Goal: Browse casually

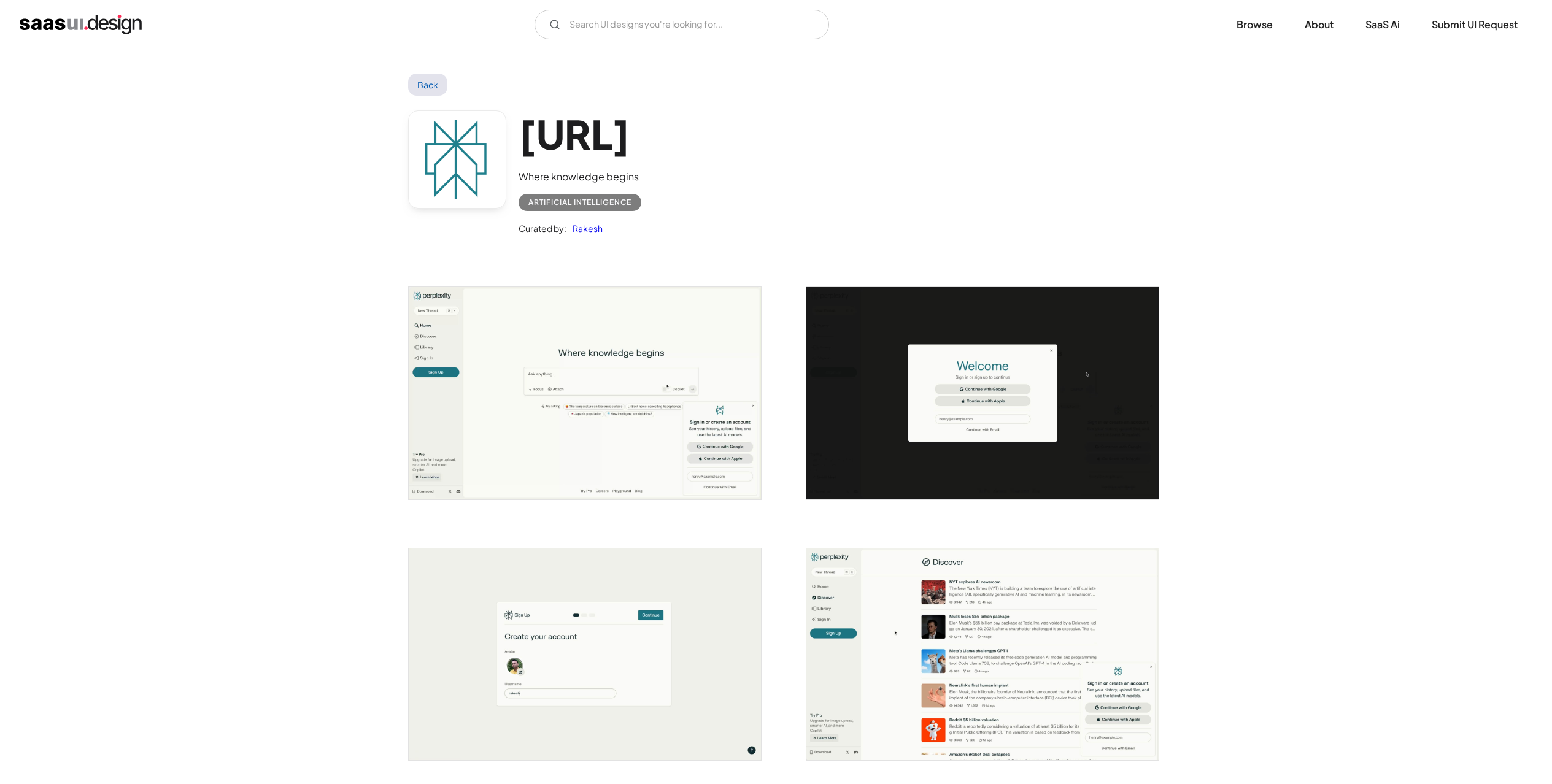
click at [416, 88] on link "Back" at bounding box center [428, 85] width 40 height 22
click at [433, 85] on link "Back" at bounding box center [428, 85] width 40 height 22
click at [67, 22] on img "home" at bounding box center [80, 25] width 122 height 19
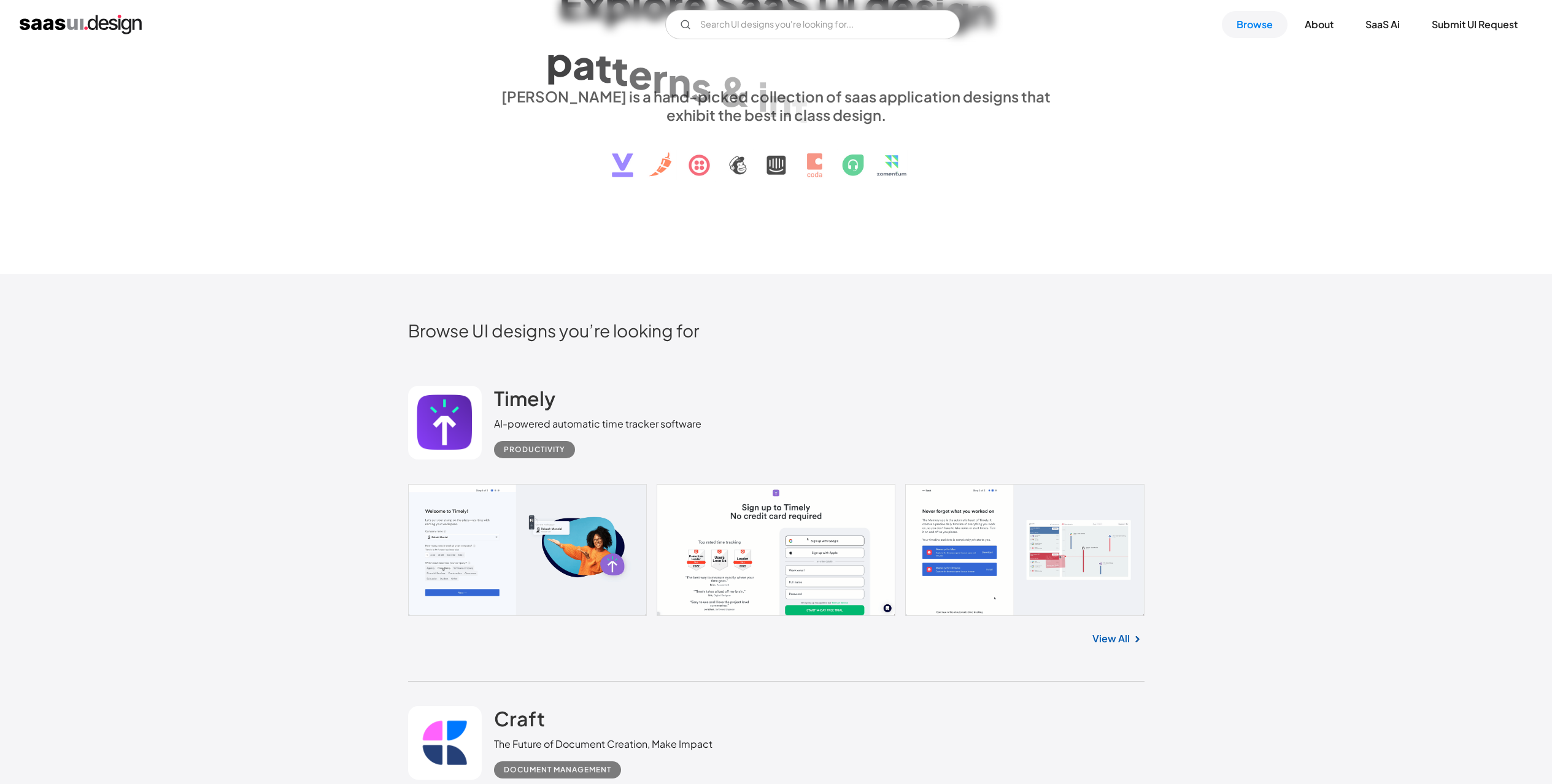
scroll to position [422, 0]
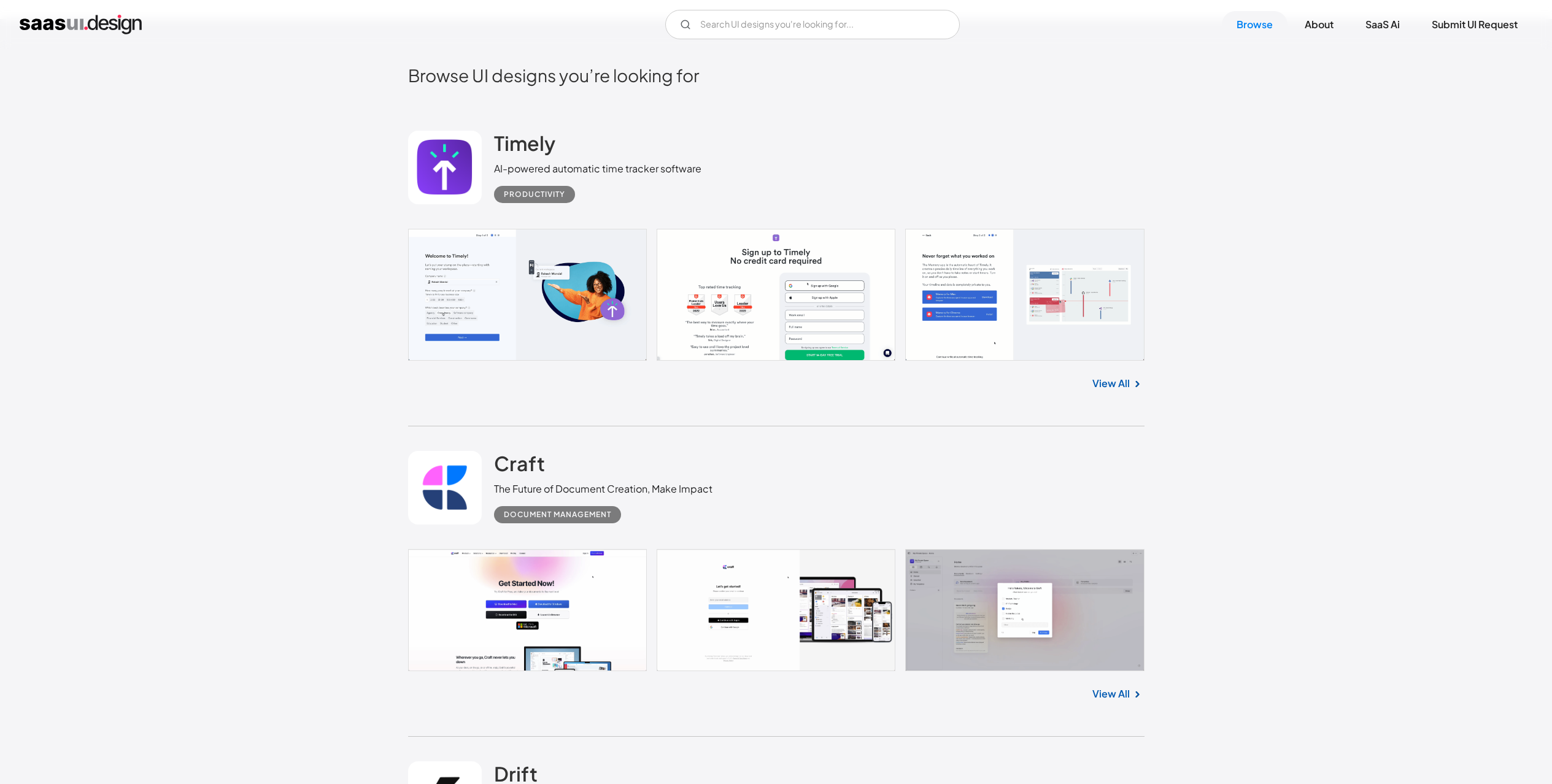
click at [1119, 383] on link "View All" at bounding box center [1111, 383] width 38 height 15
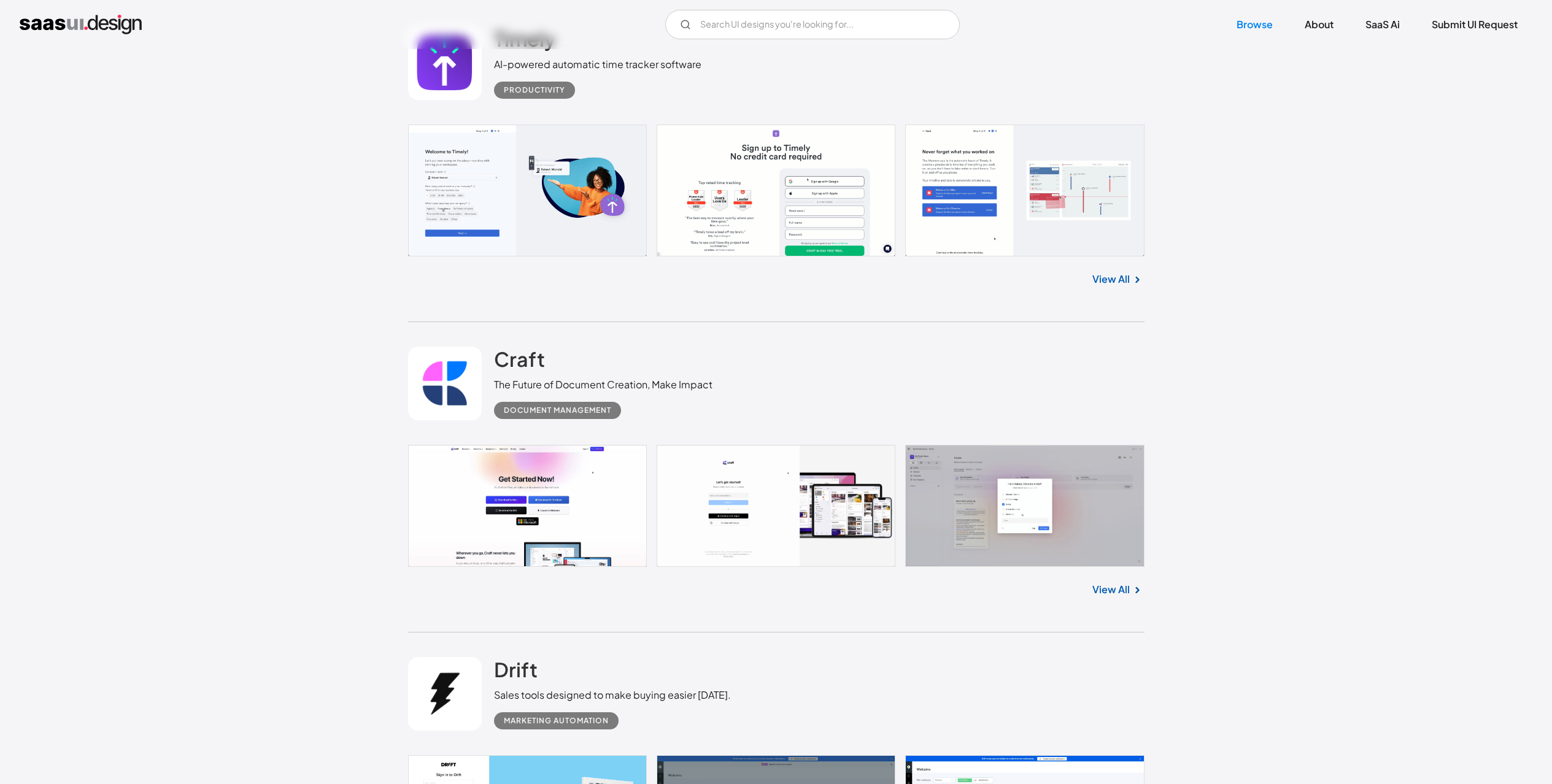
scroll to position [670, 0]
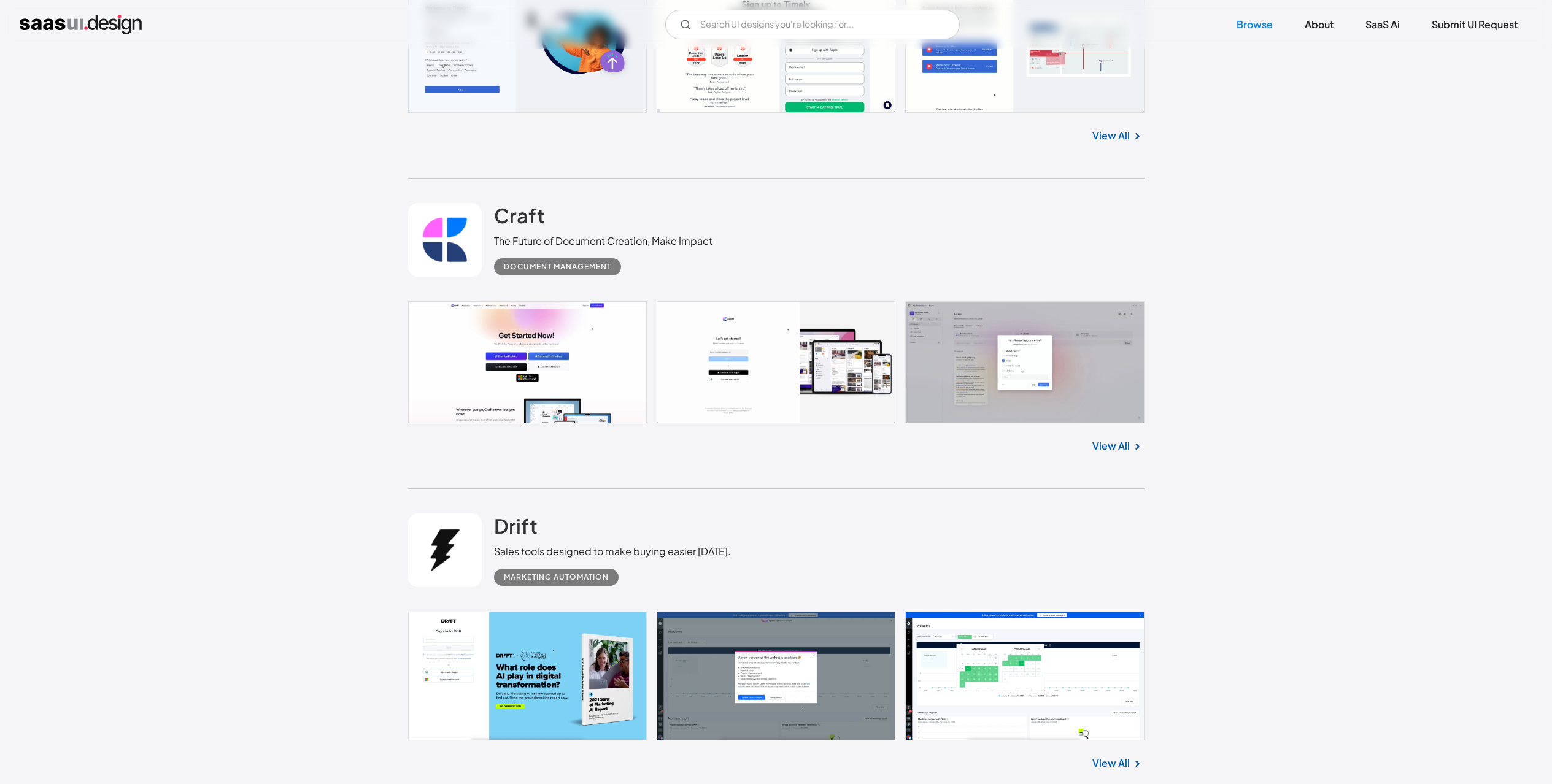
click at [1111, 445] on link "View All" at bounding box center [1111, 446] width 38 height 15
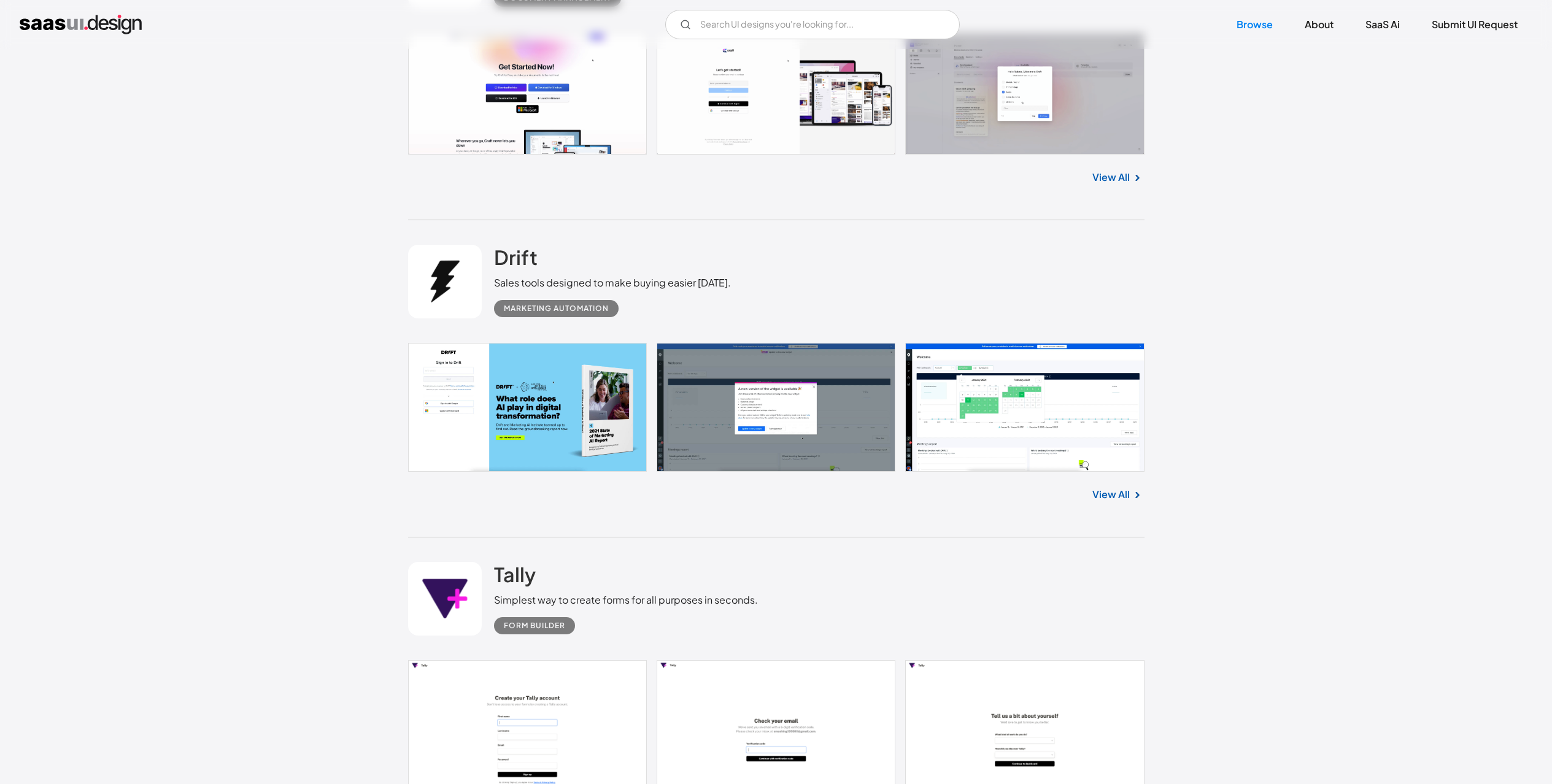
click at [1114, 489] on link "View All" at bounding box center [1111, 494] width 38 height 15
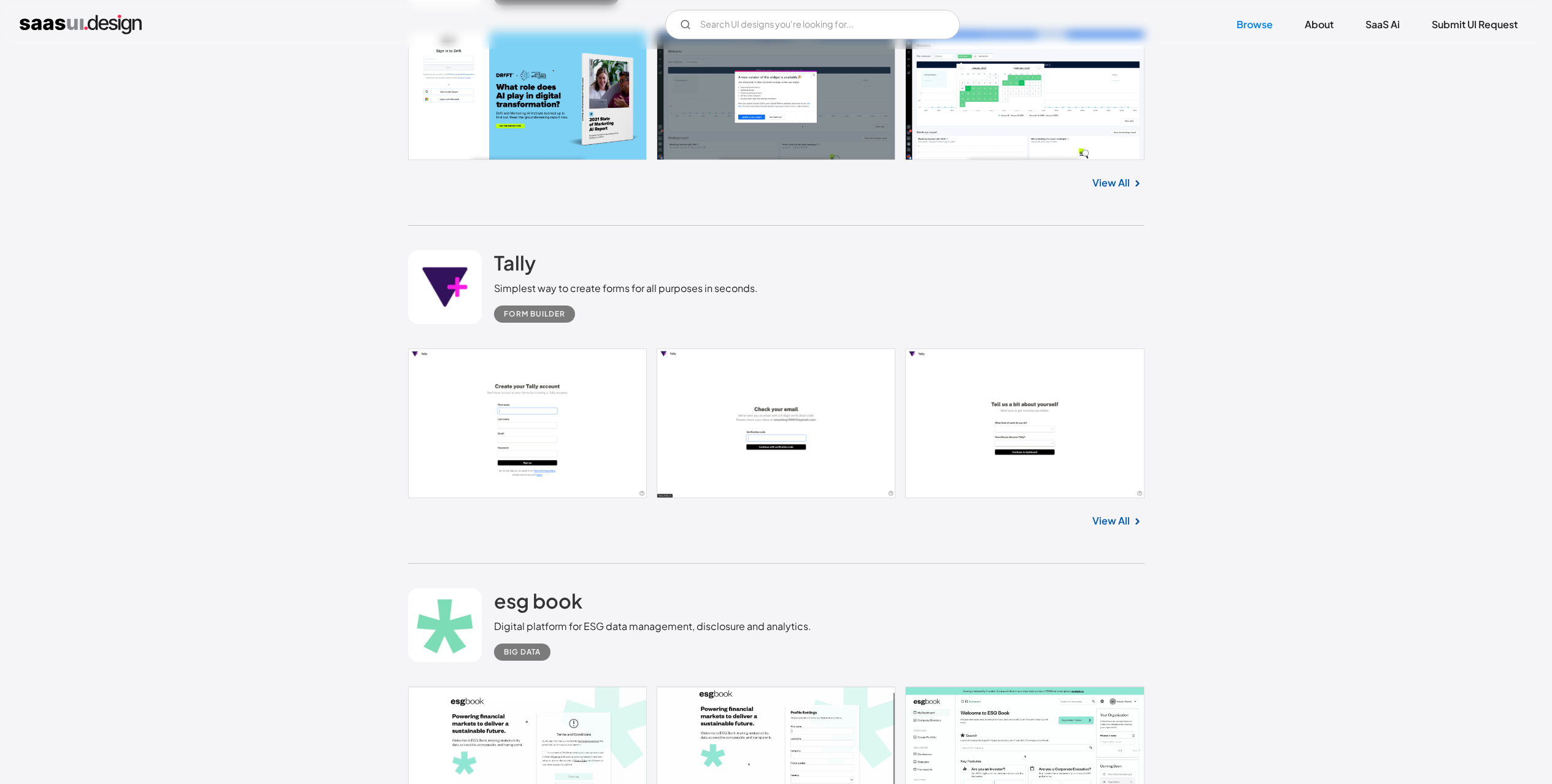
scroll to position [1253, 0]
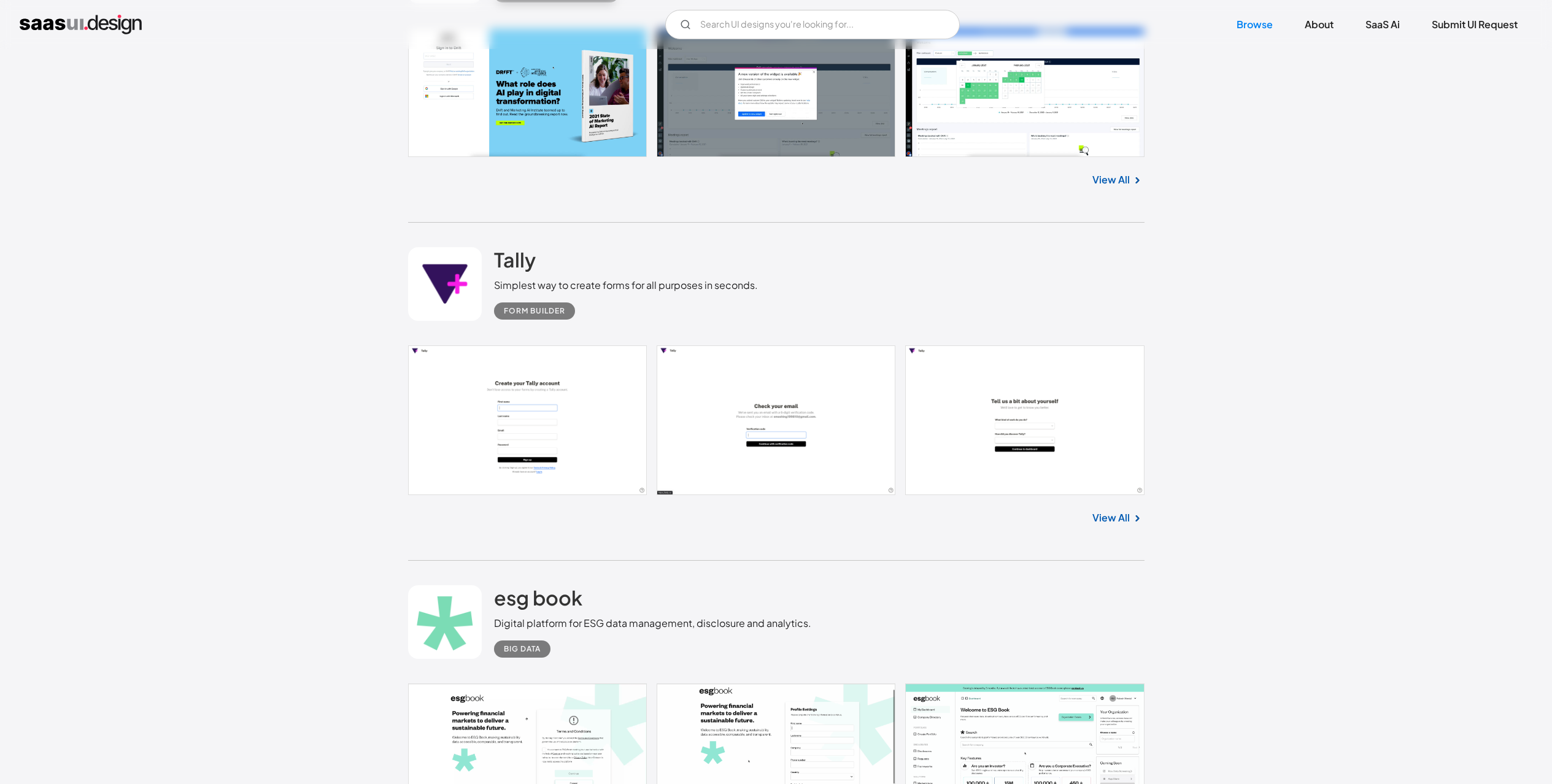
click at [1121, 510] on link "View All" at bounding box center [1111, 517] width 38 height 15
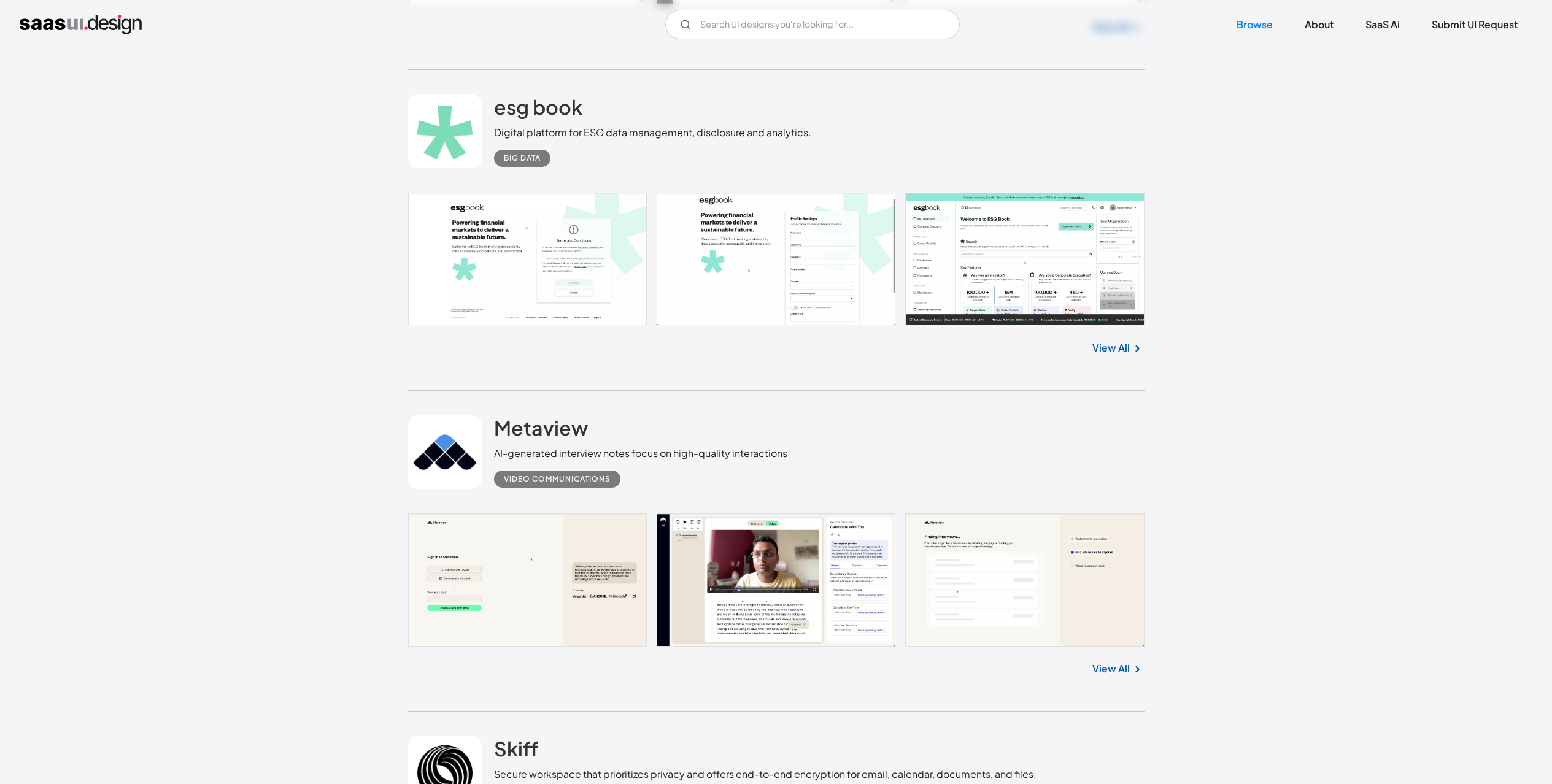
scroll to position [1618, 0]
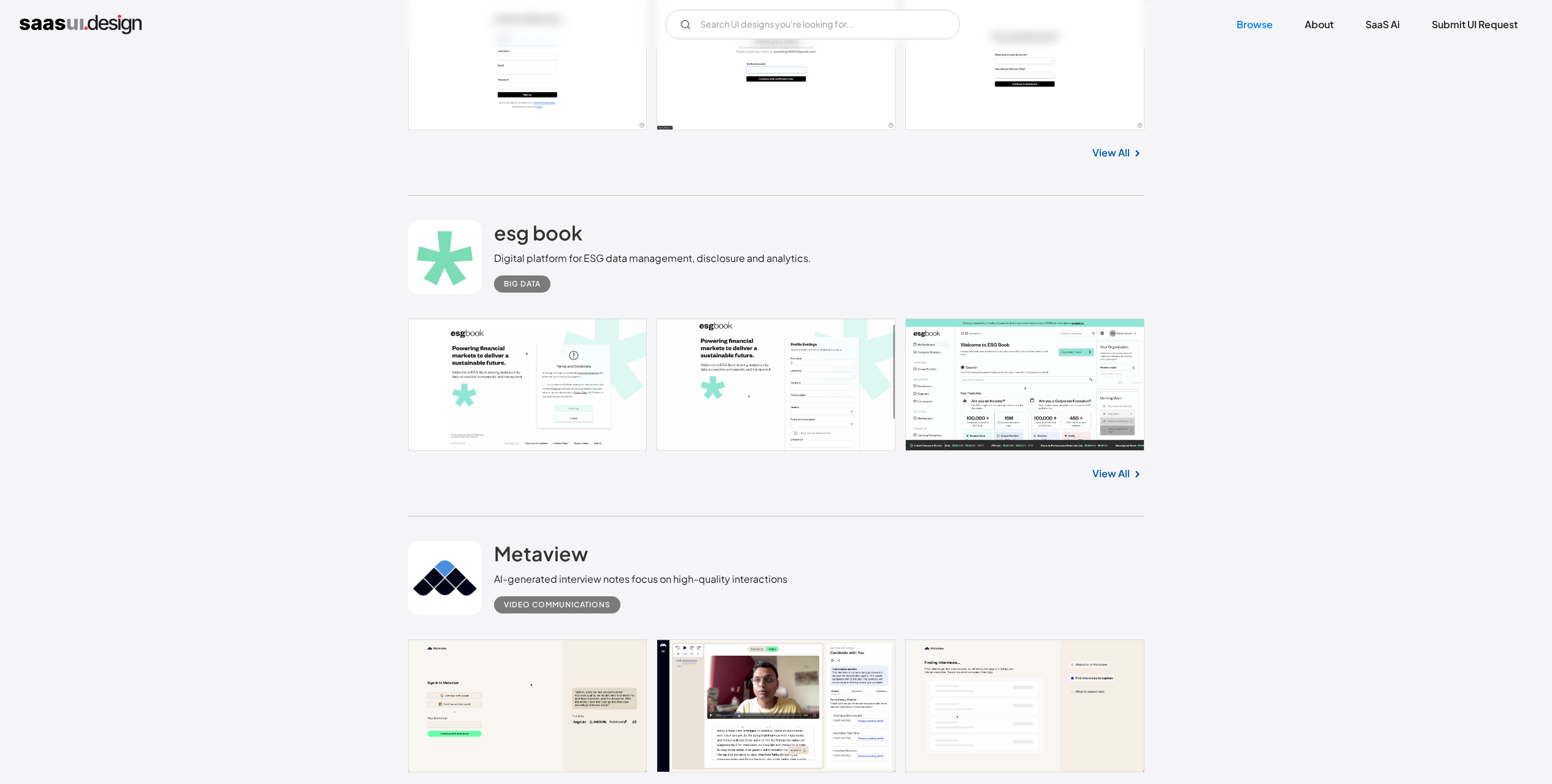
click at [1106, 475] on link "View All" at bounding box center [1111, 473] width 38 height 15
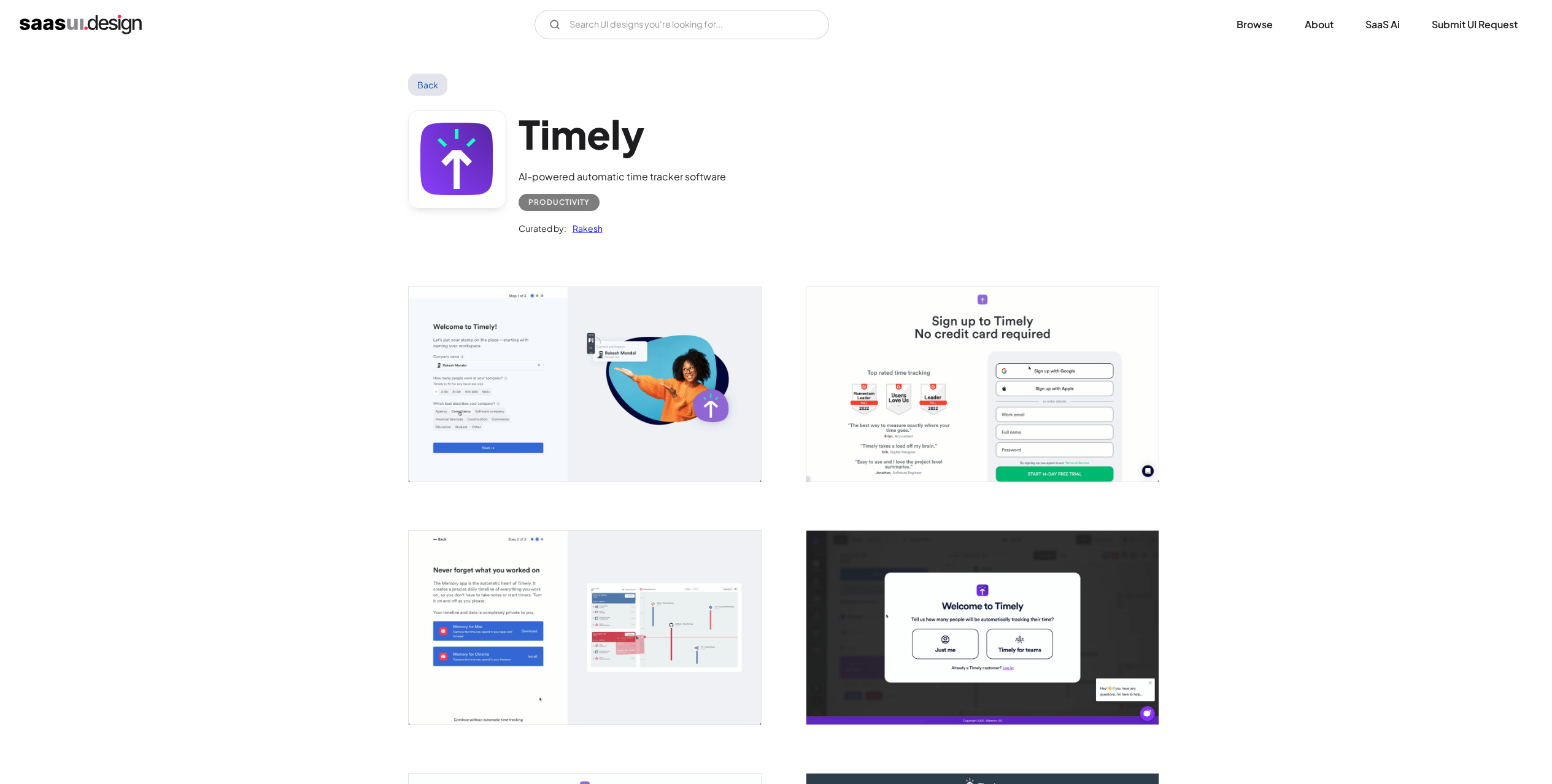
click at [447, 382] on img "open lightbox" at bounding box center [585, 383] width 352 height 194
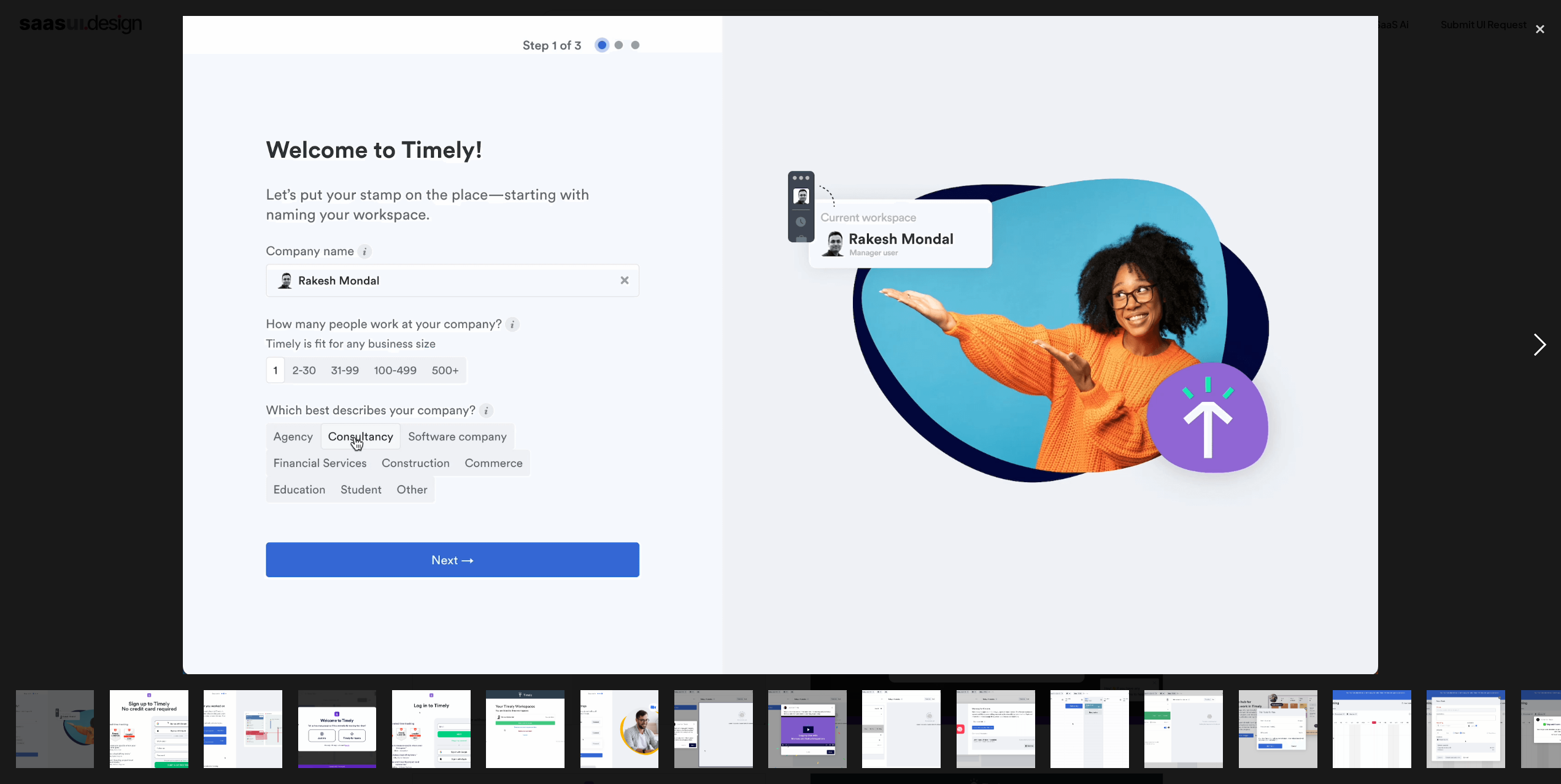
click at [1533, 346] on div "next image" at bounding box center [1540, 346] width 41 height 659
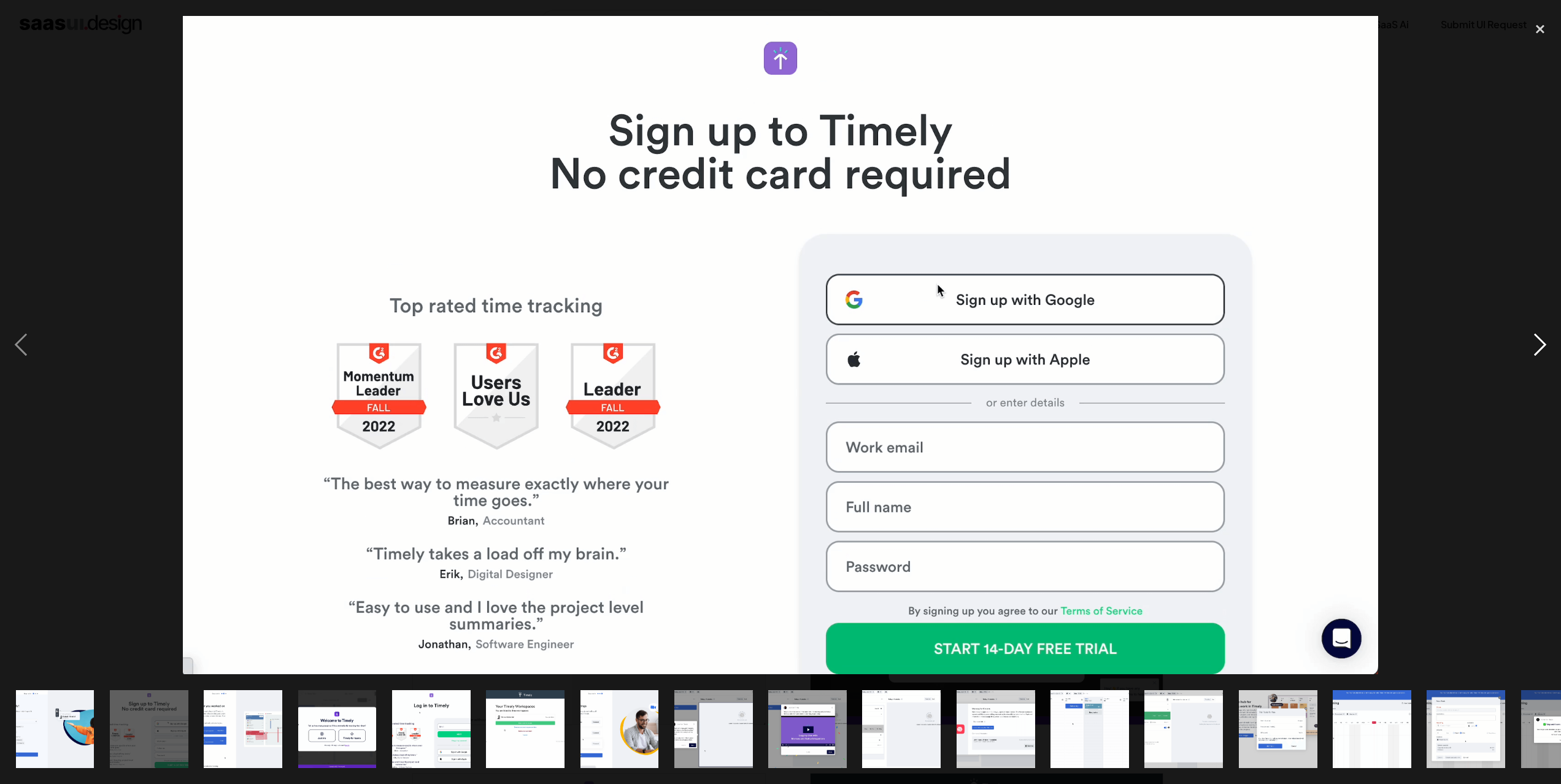
click at [1533, 342] on div "next image" at bounding box center [1540, 346] width 41 height 659
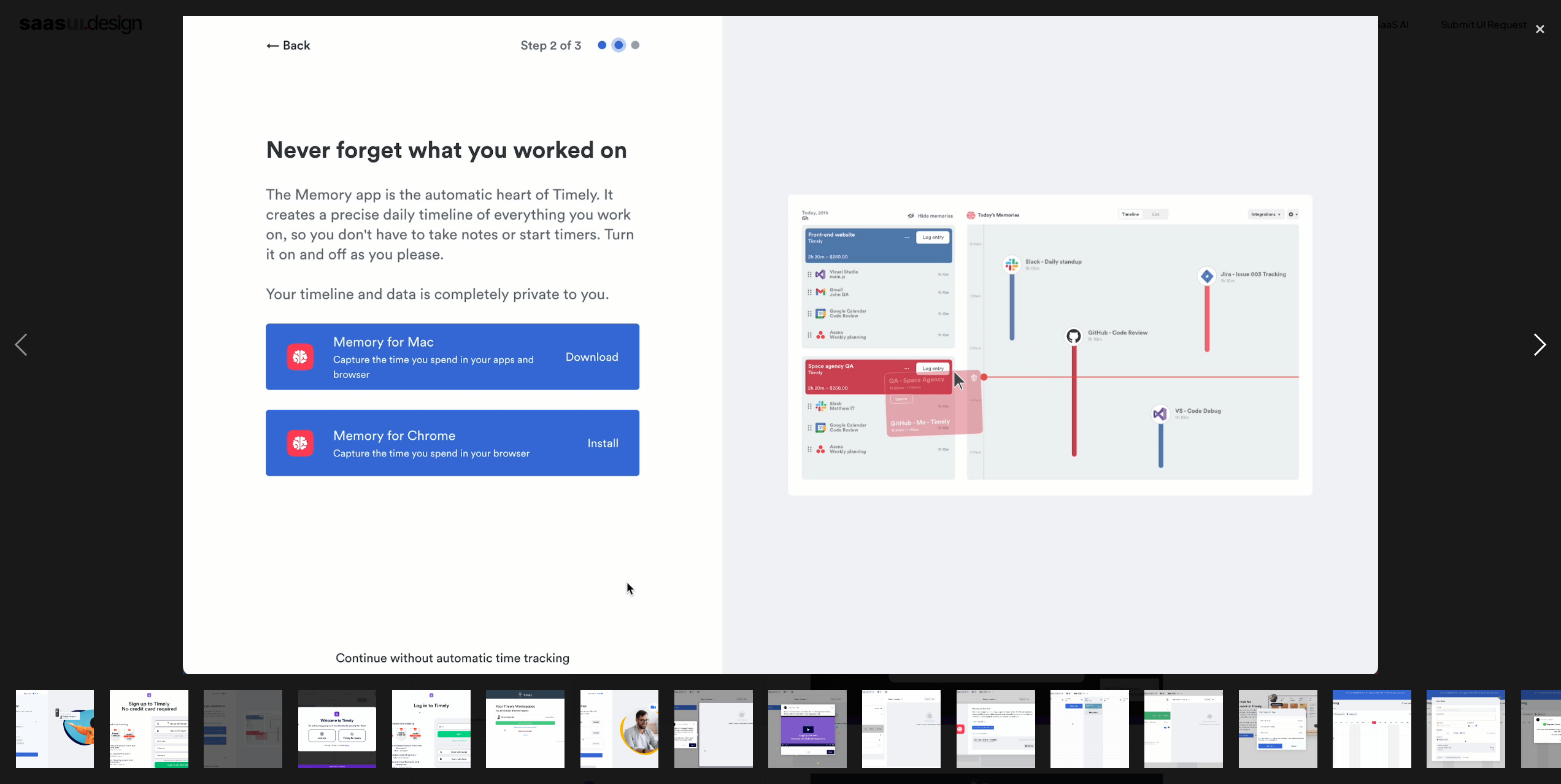
click at [1538, 340] on div "next image" at bounding box center [1540, 346] width 41 height 659
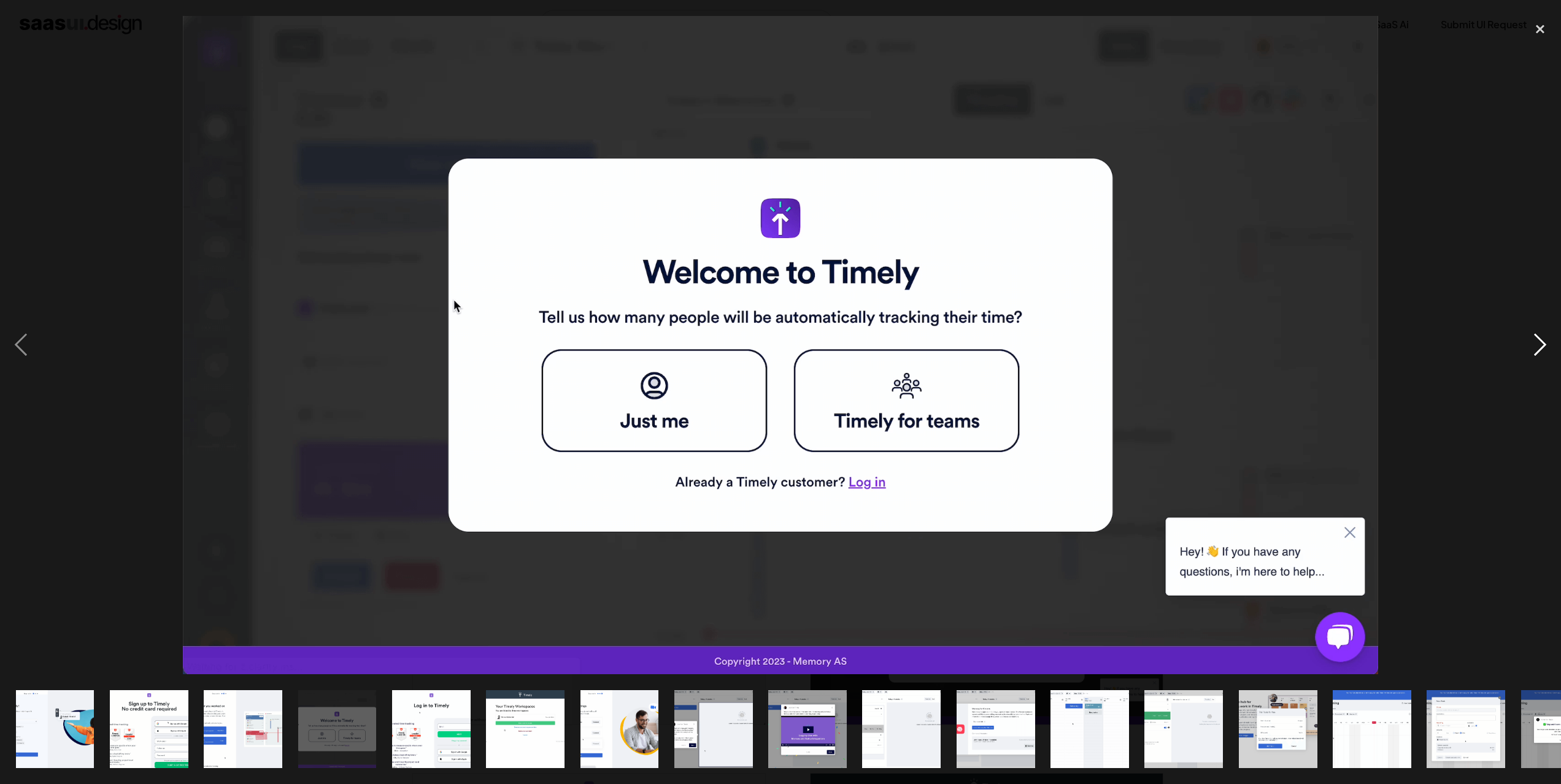
click at [1538, 340] on div "next image" at bounding box center [1540, 346] width 41 height 659
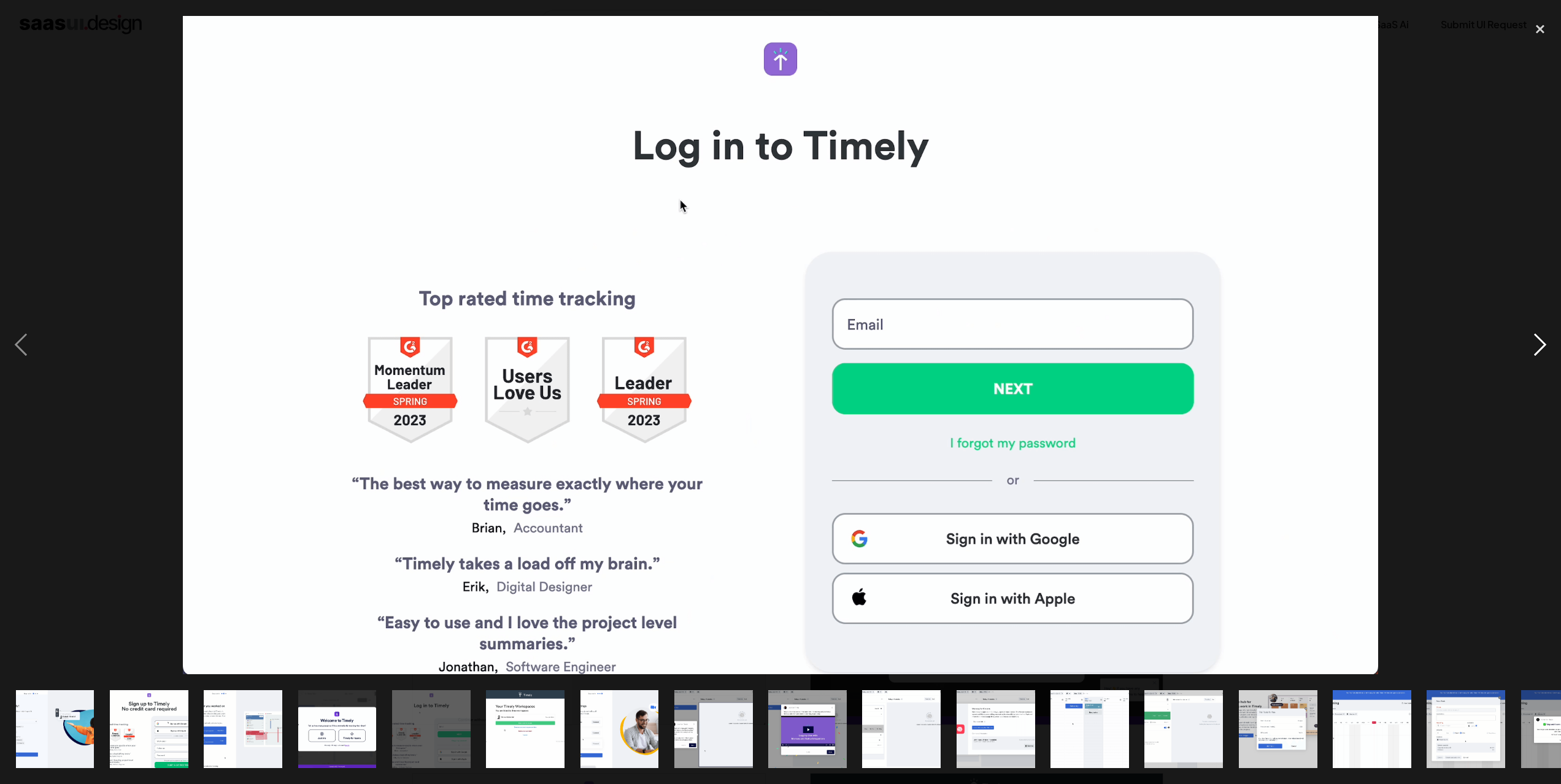
click at [1538, 340] on div "next image" at bounding box center [1540, 346] width 41 height 659
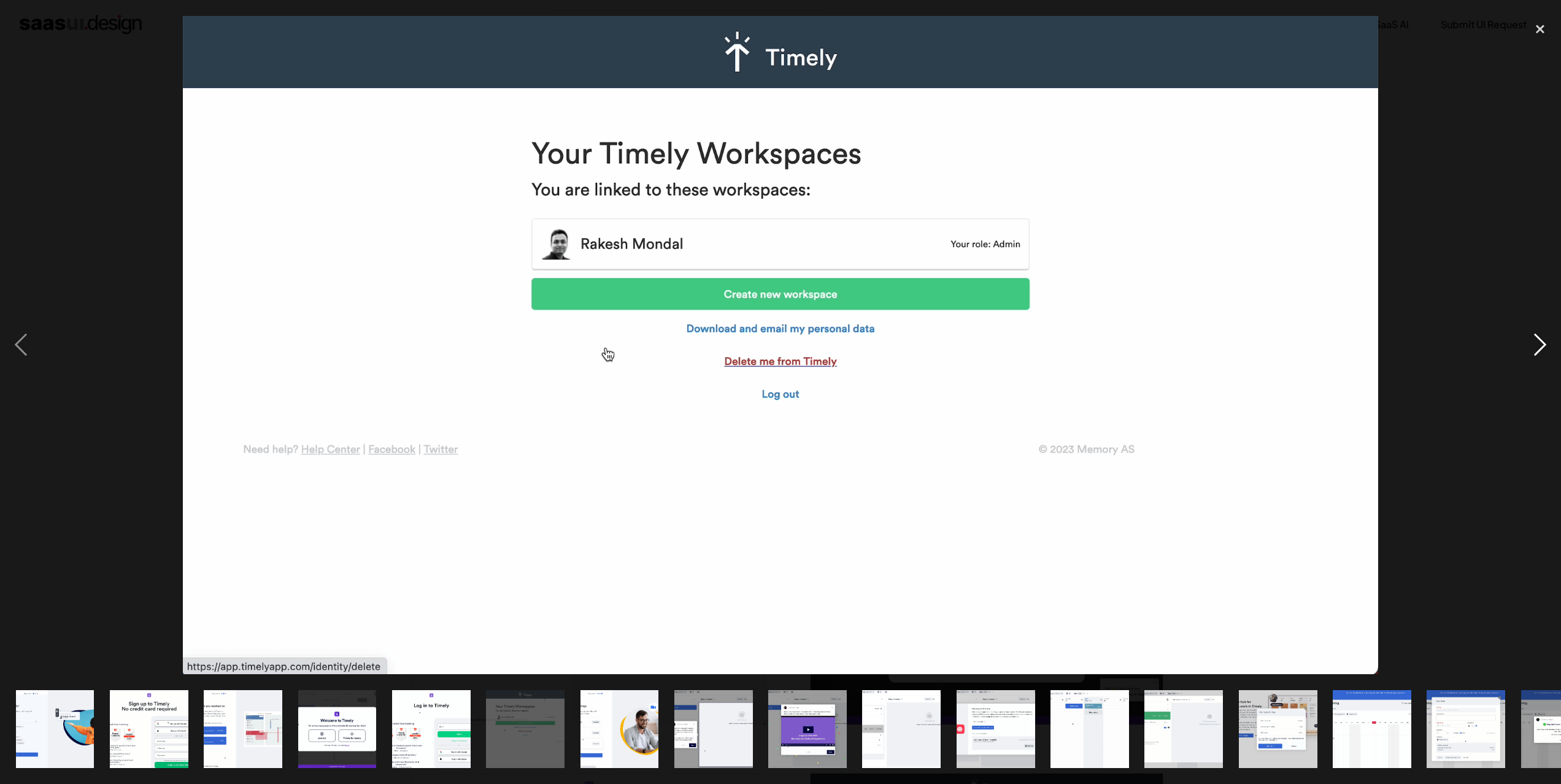
click at [1538, 340] on div "next image" at bounding box center [1540, 346] width 41 height 659
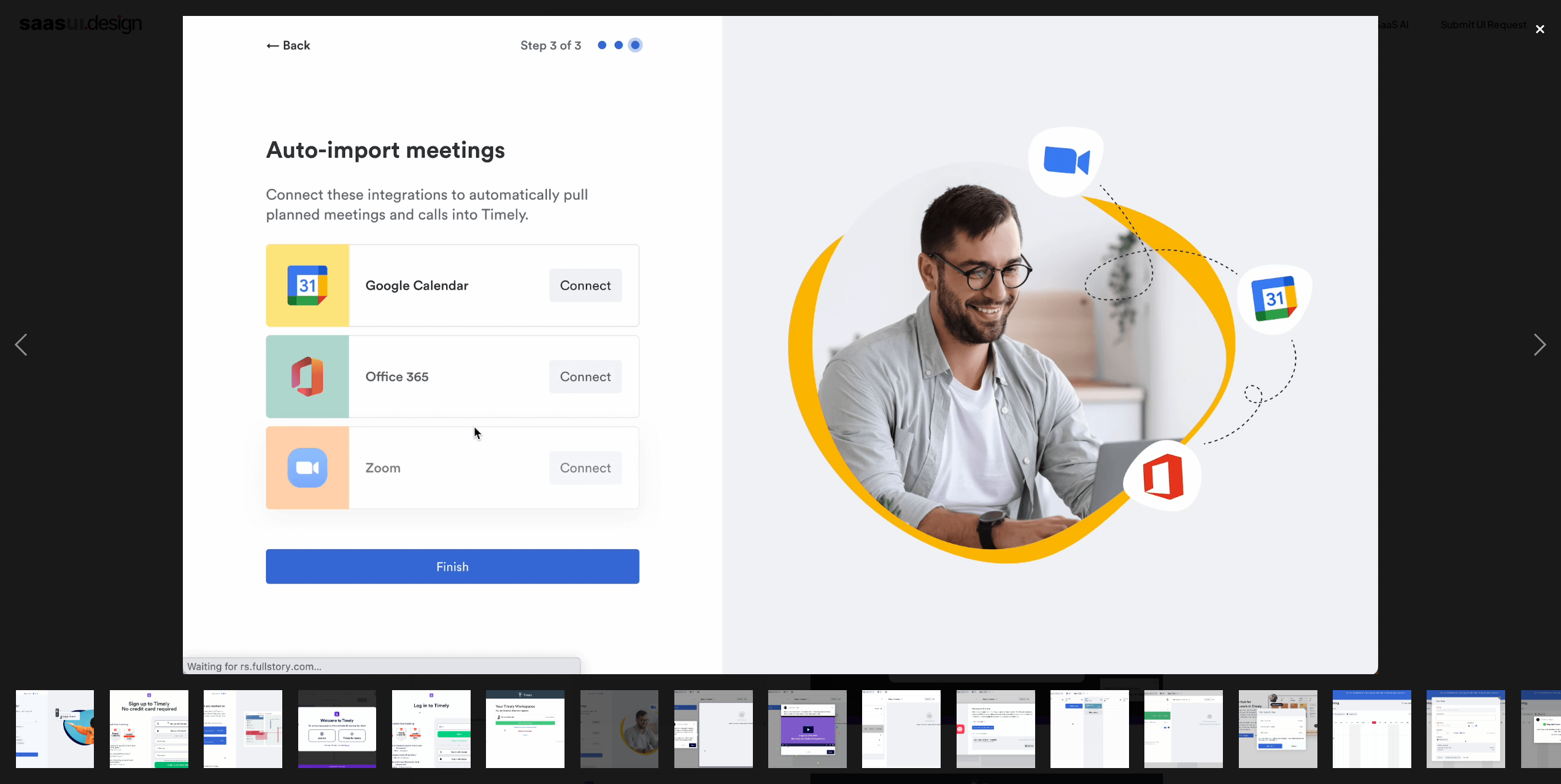
click at [1542, 32] on div "close lightbox" at bounding box center [1540, 30] width 41 height 27
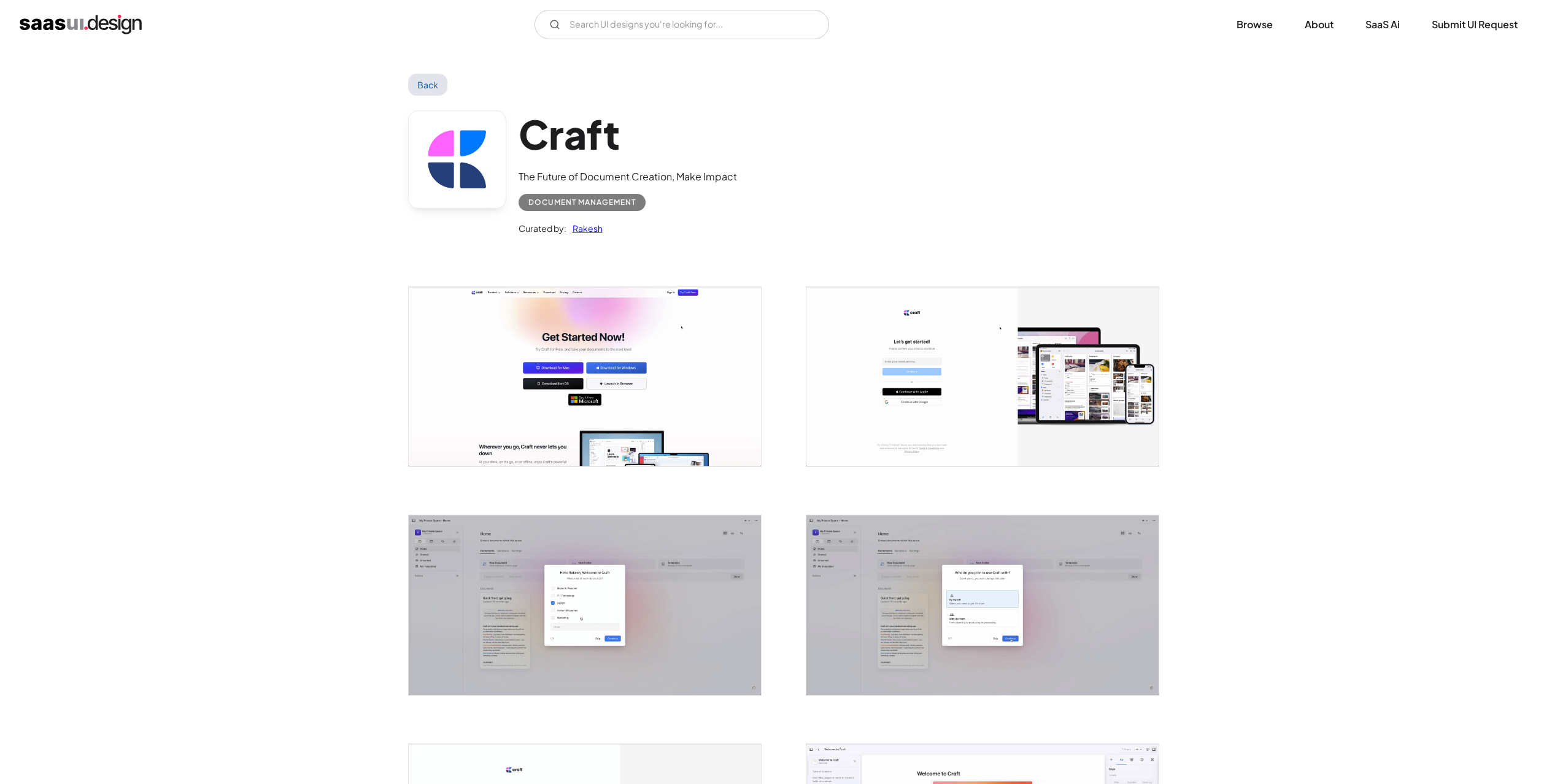
click at [587, 390] on img "open lightbox" at bounding box center [585, 376] width 352 height 179
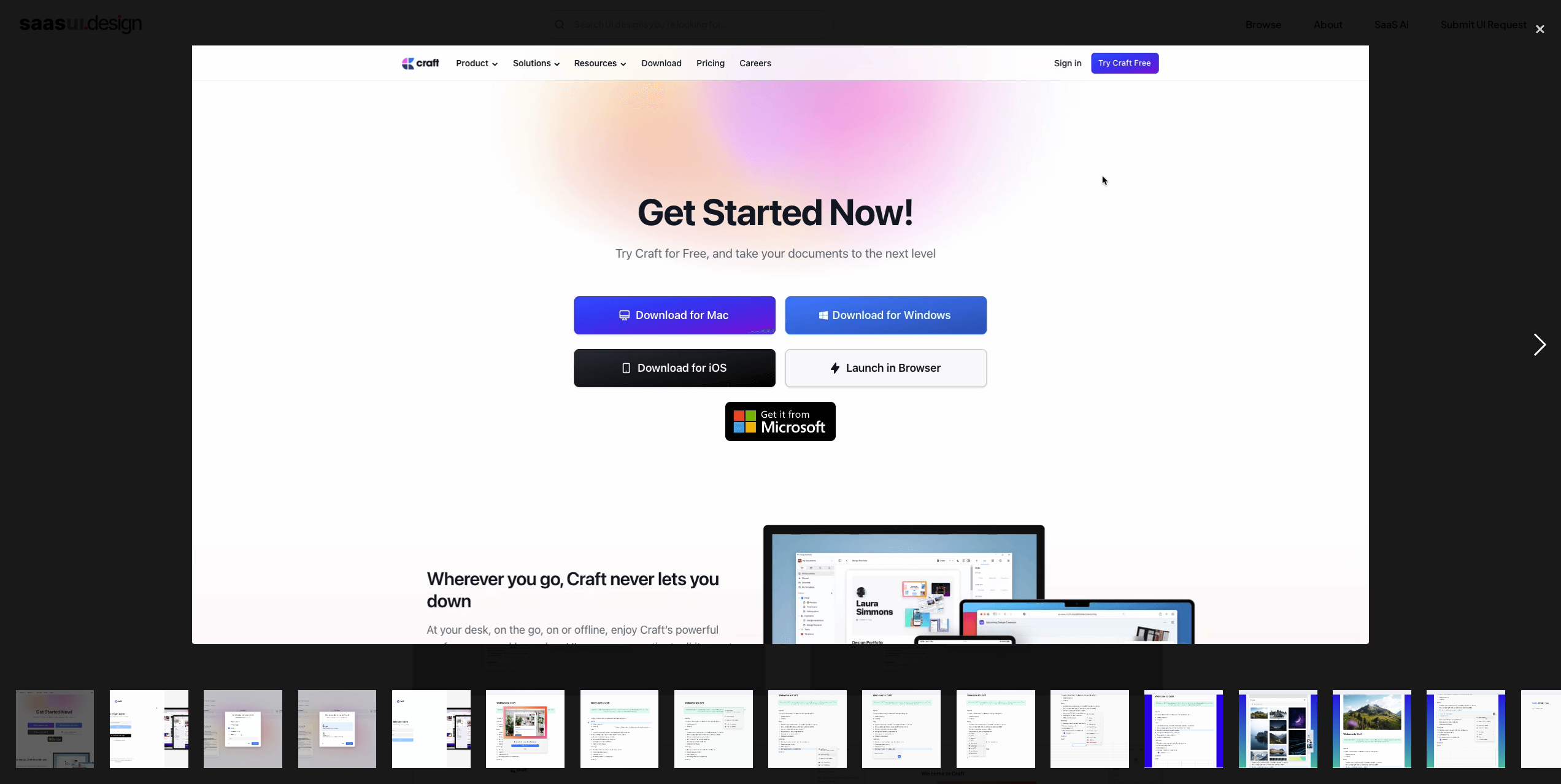
click at [1544, 344] on div "next image" at bounding box center [1540, 346] width 41 height 659
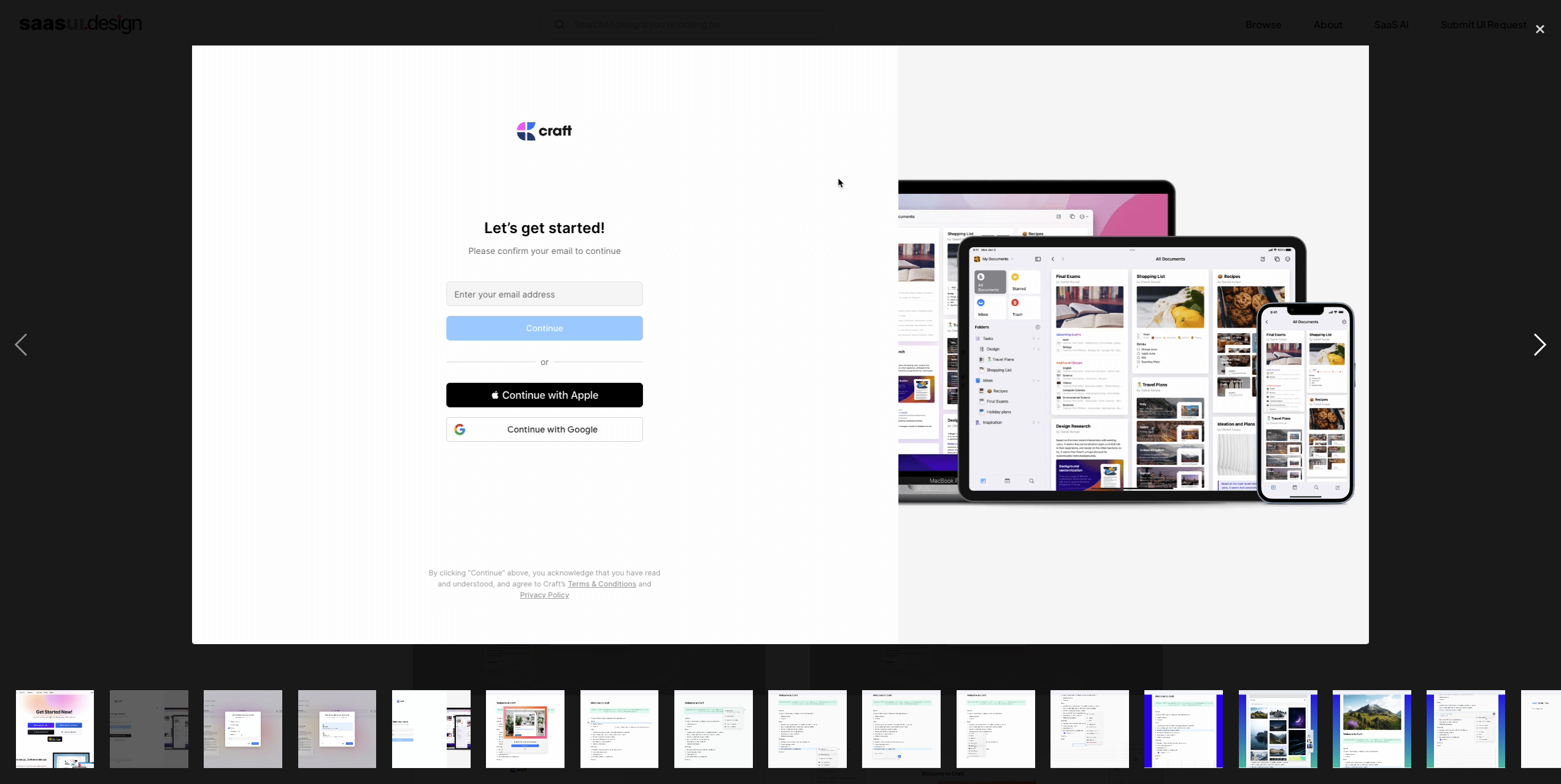
click at [1544, 344] on div "next image" at bounding box center [1540, 346] width 41 height 659
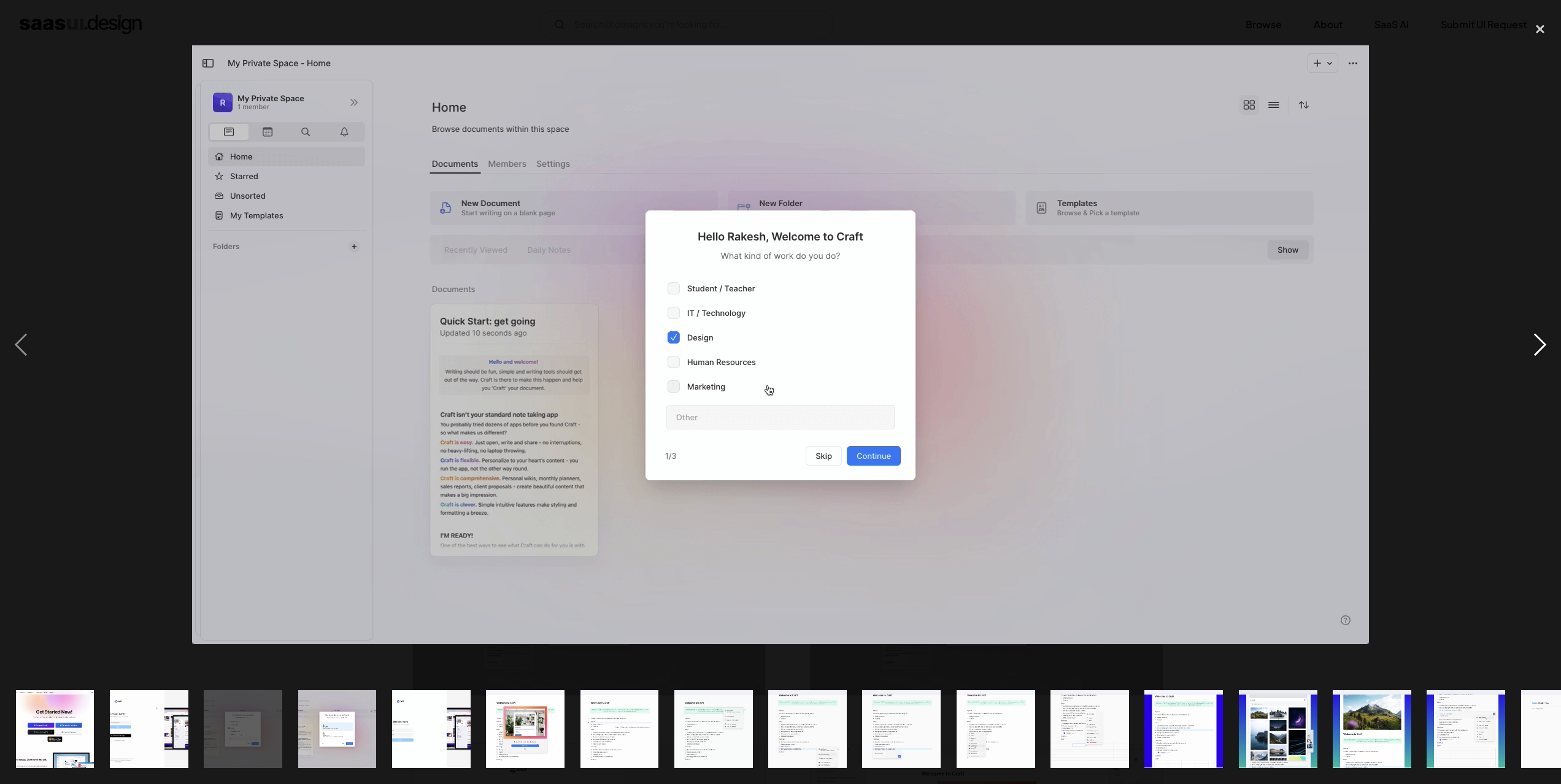
click at [1544, 344] on div "next image" at bounding box center [1540, 346] width 41 height 659
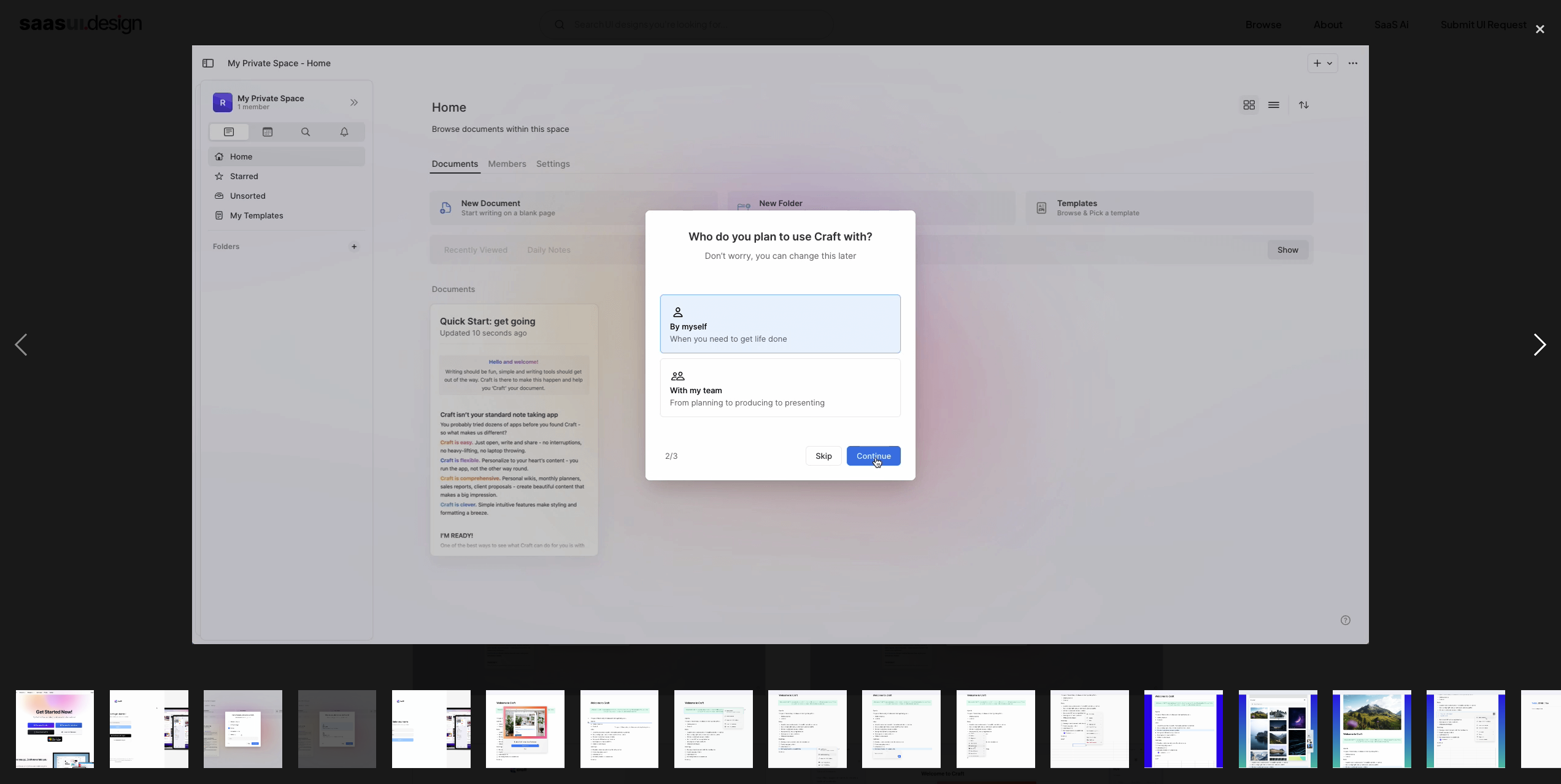
click at [1544, 344] on div "next image" at bounding box center [1540, 346] width 41 height 659
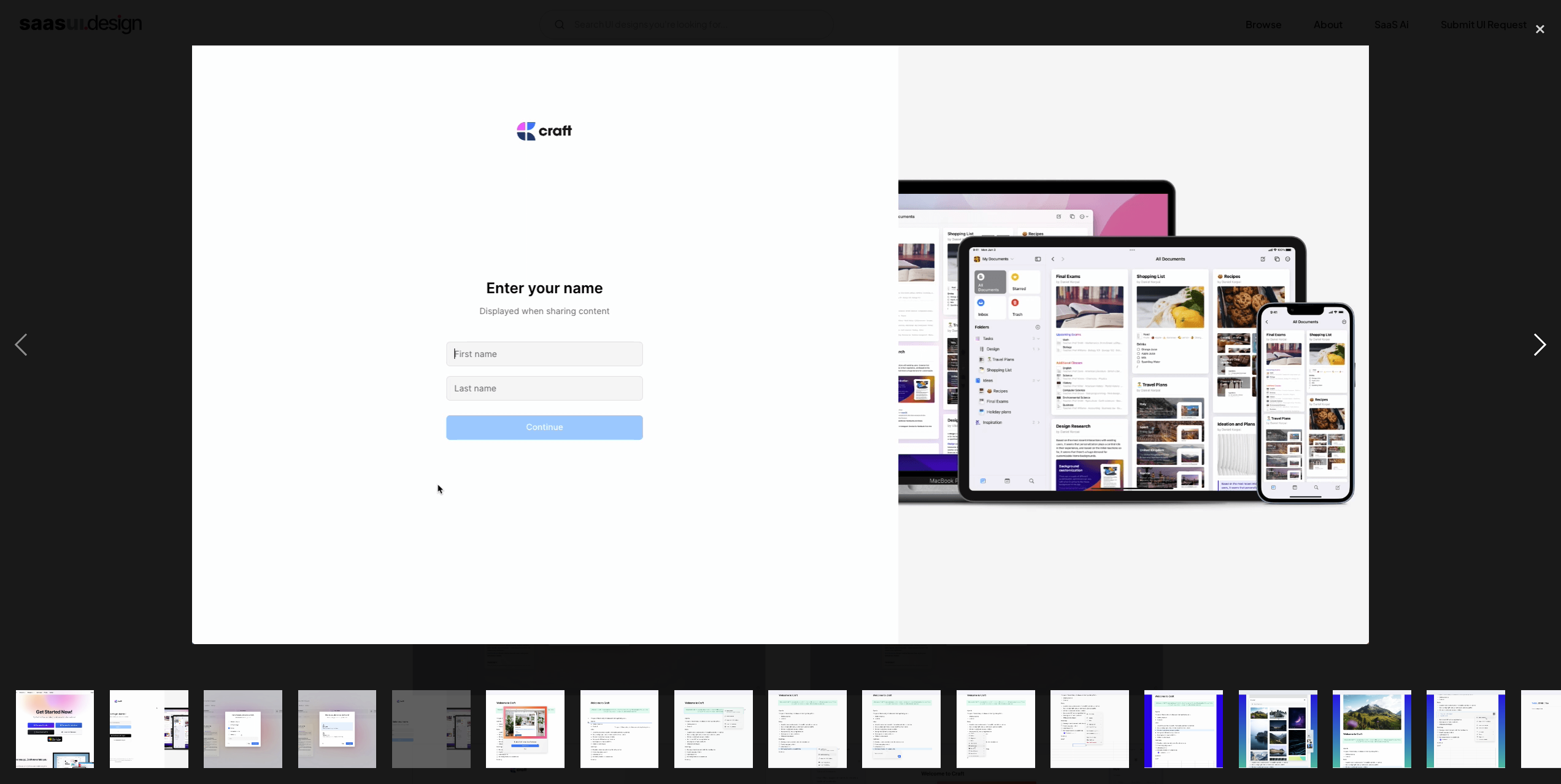
click at [1544, 344] on div "next image" at bounding box center [1540, 346] width 41 height 659
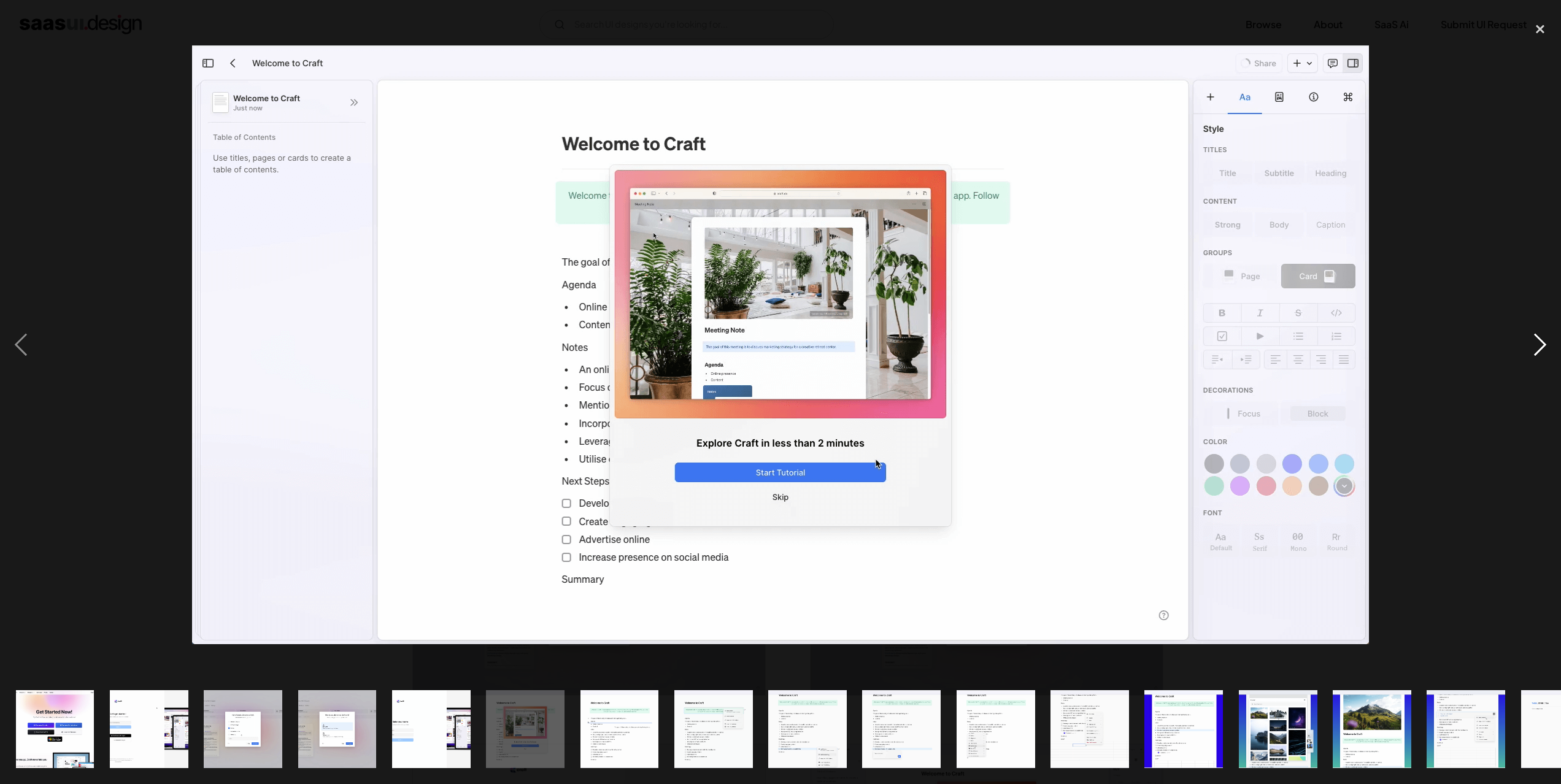
click at [1544, 344] on div "next image" at bounding box center [1540, 346] width 41 height 659
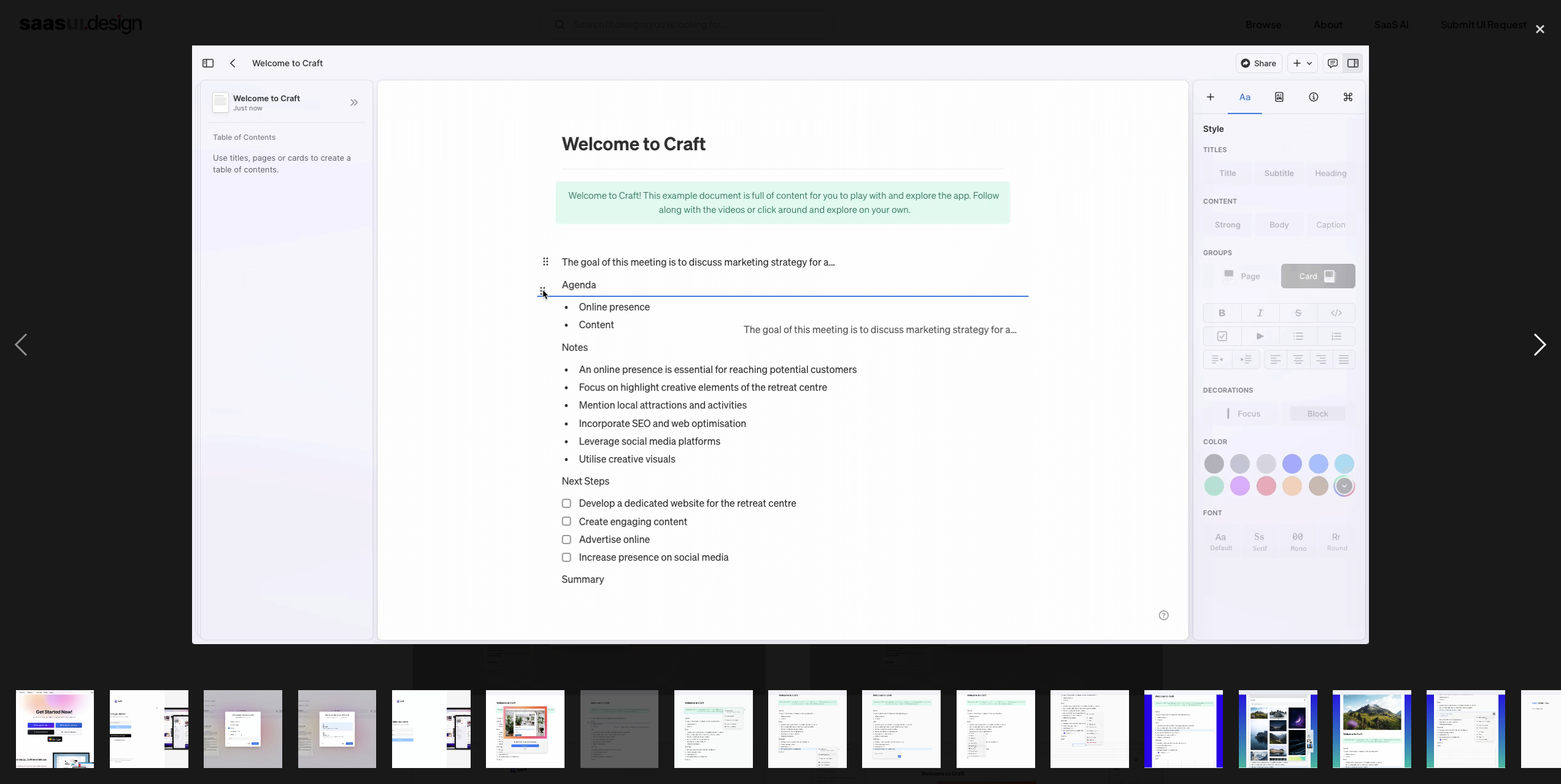
click at [1544, 344] on div "next image" at bounding box center [1540, 346] width 41 height 659
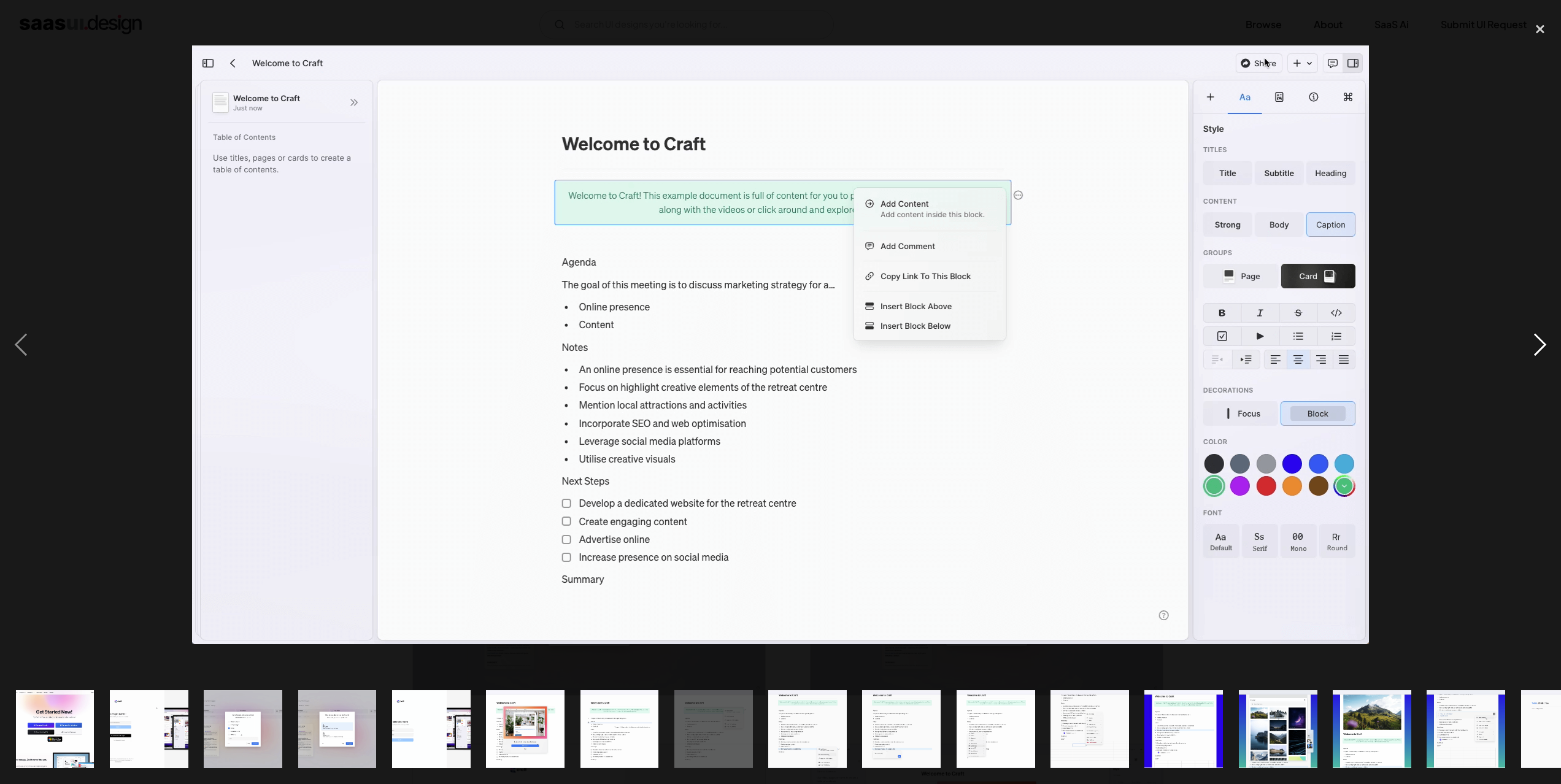
click at [1544, 344] on div "next image" at bounding box center [1540, 346] width 41 height 659
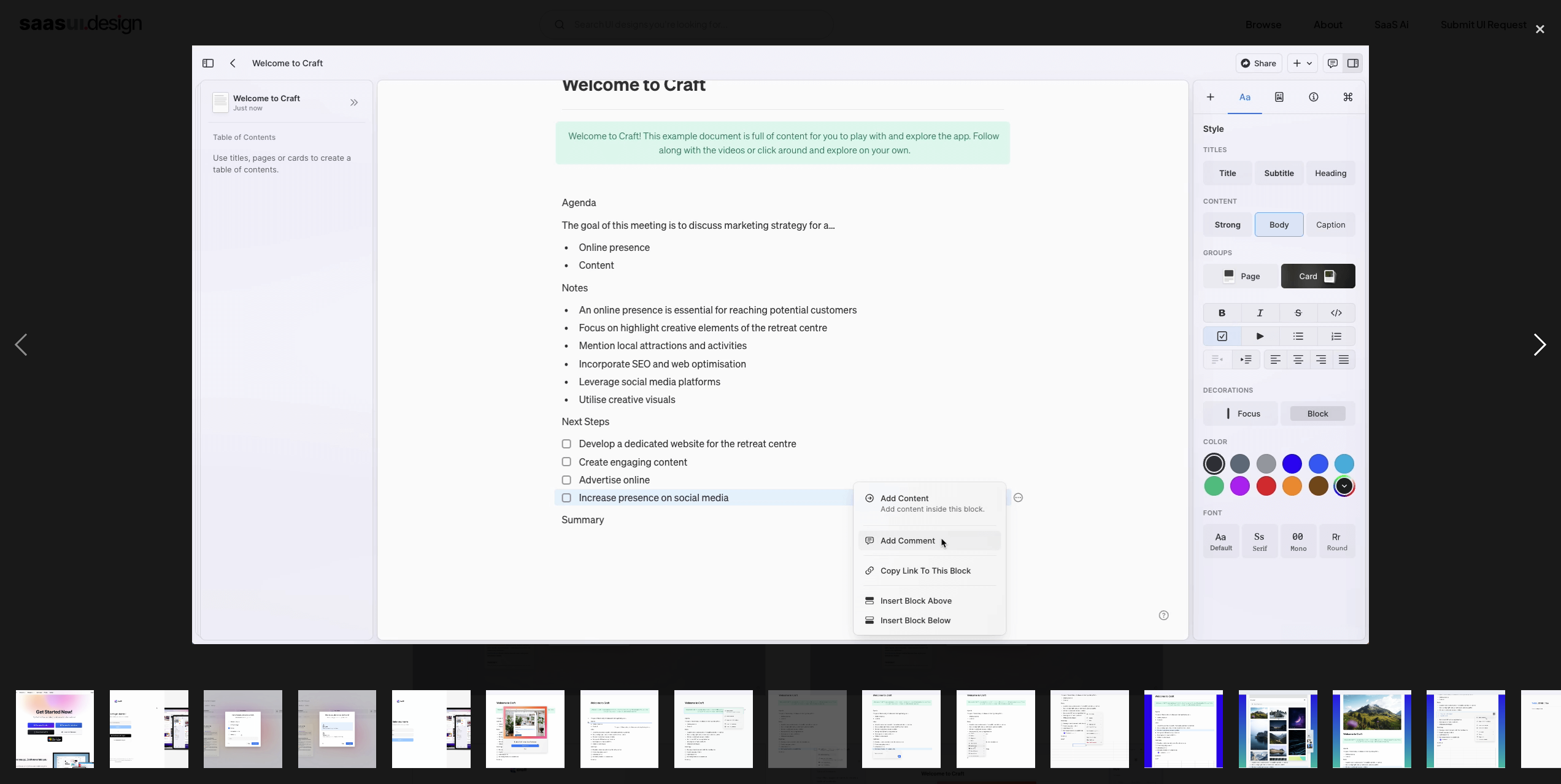
click at [1544, 344] on div "next image" at bounding box center [1540, 346] width 41 height 659
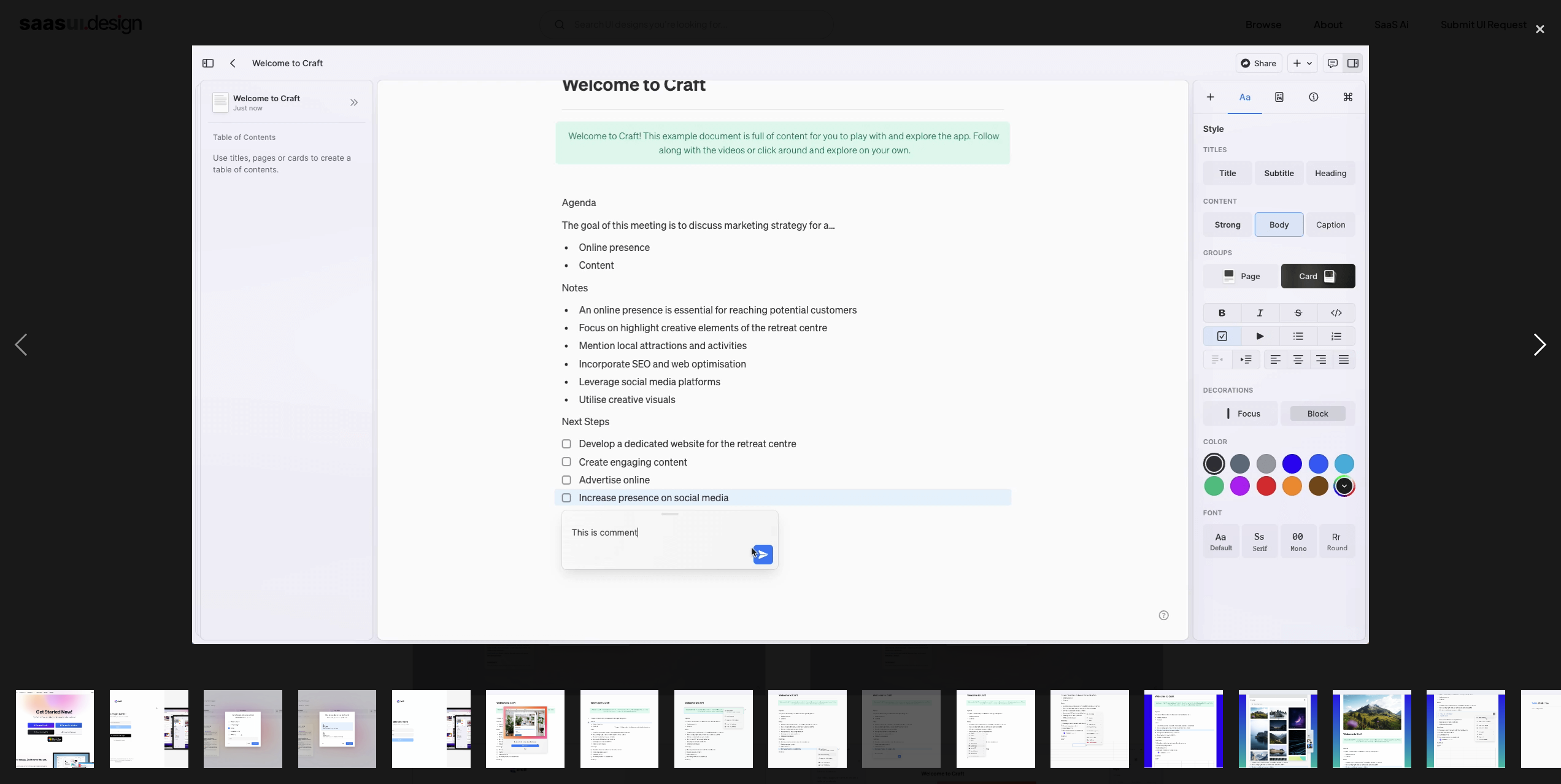
click at [1544, 344] on div "next image" at bounding box center [1540, 346] width 41 height 659
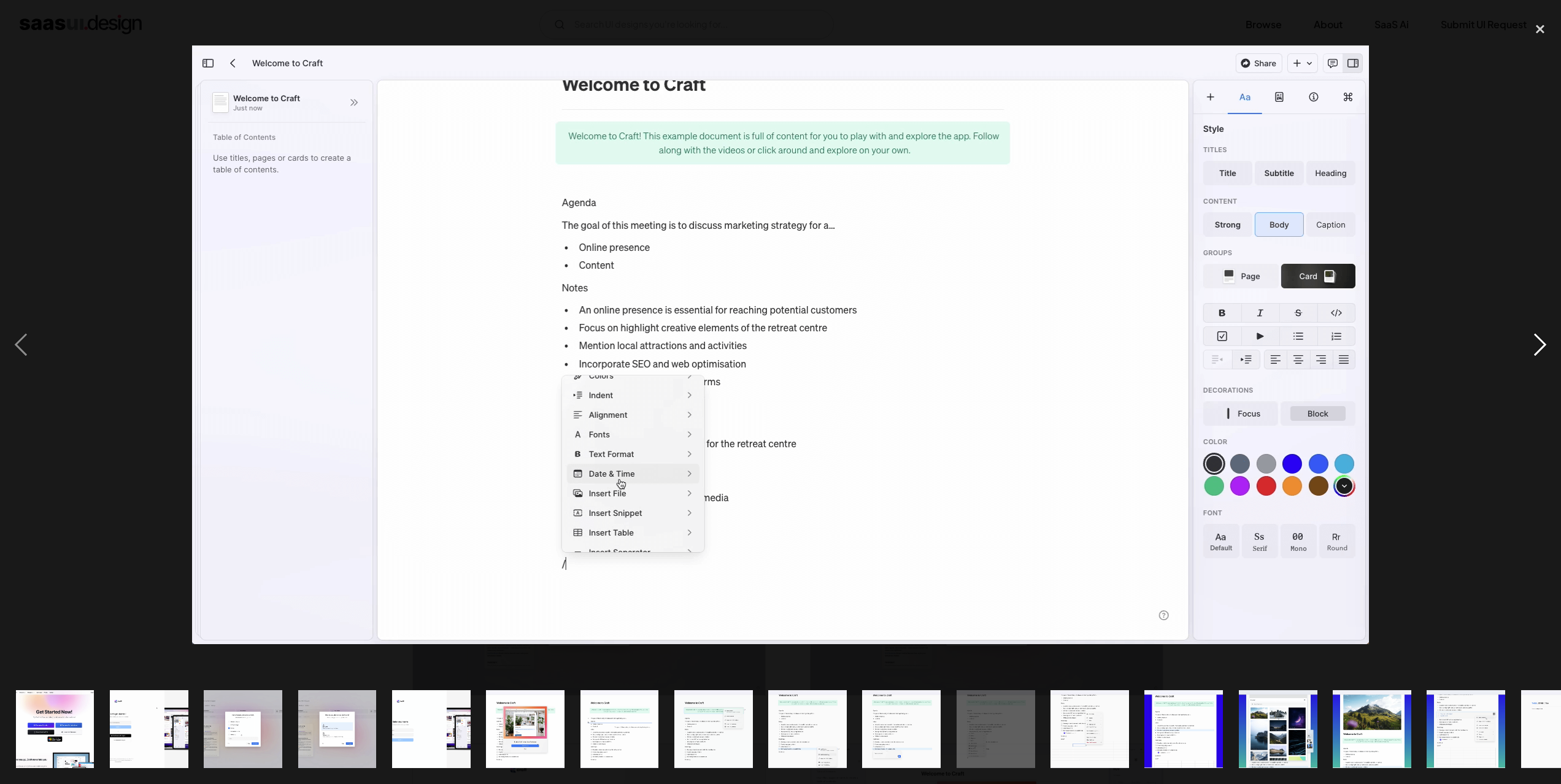
click at [1544, 344] on div "next image" at bounding box center [1540, 346] width 41 height 659
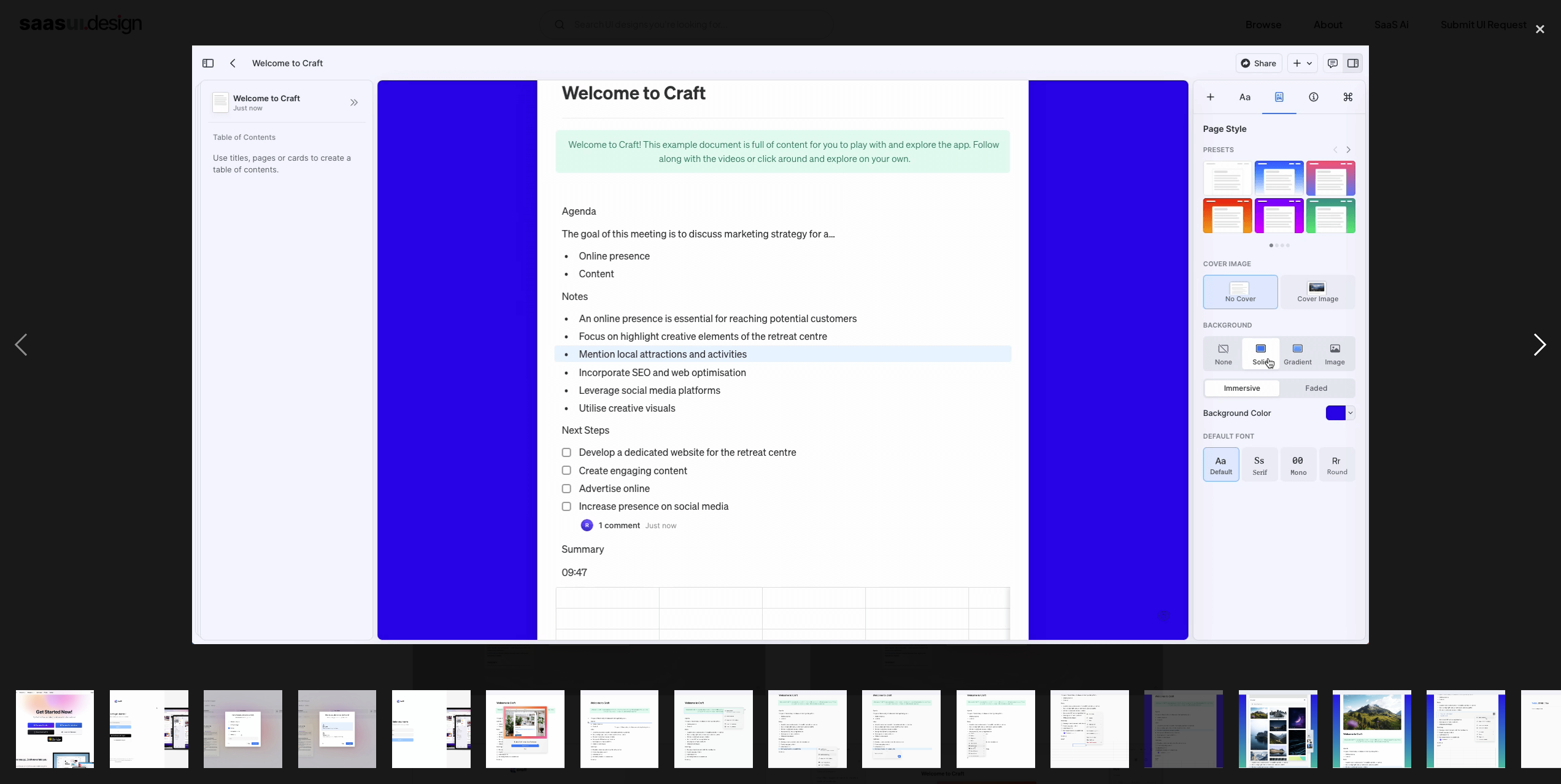
click at [1544, 344] on div "next image" at bounding box center [1540, 346] width 41 height 659
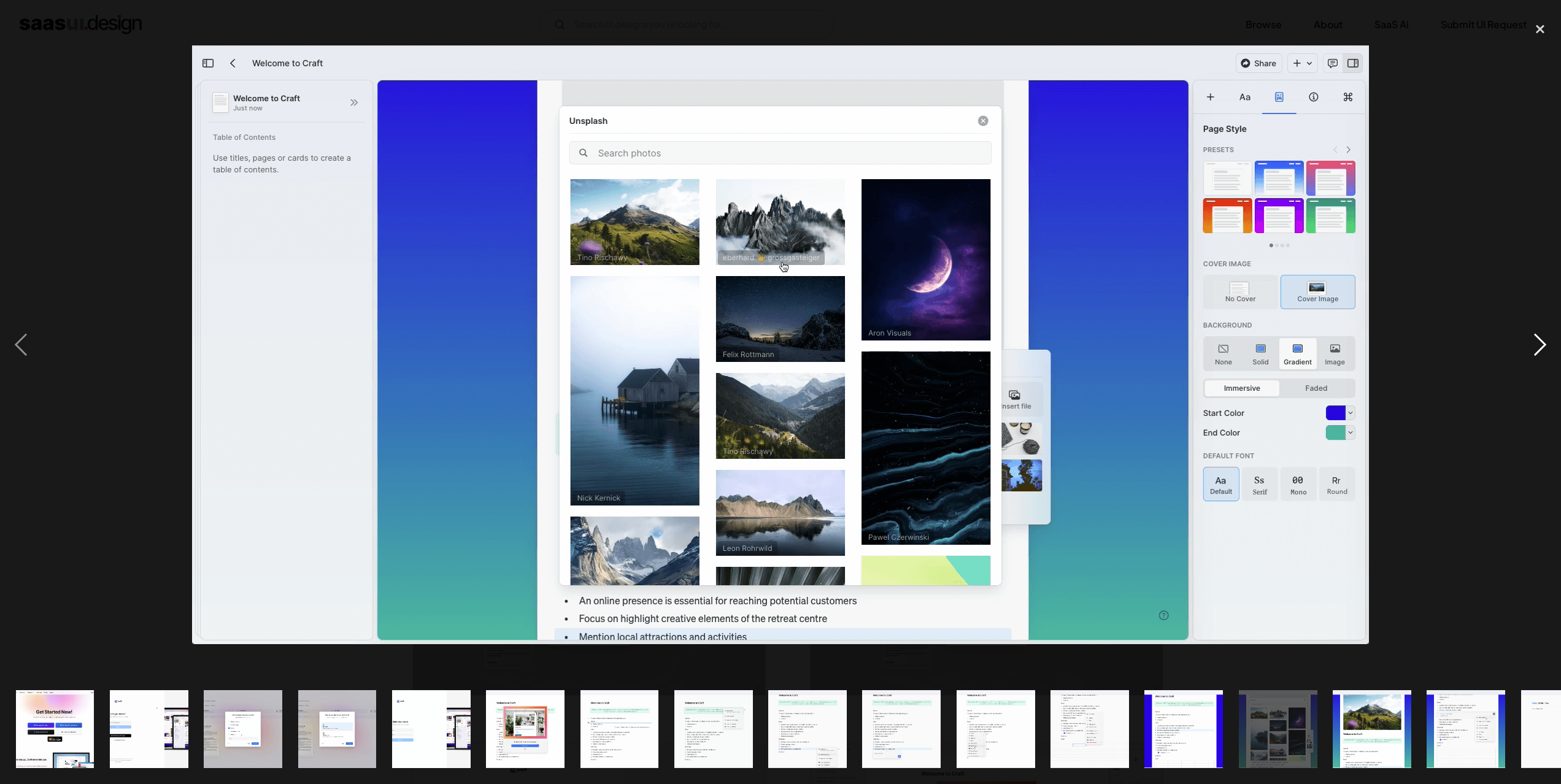
click at [1544, 344] on div "next image" at bounding box center [1540, 346] width 41 height 659
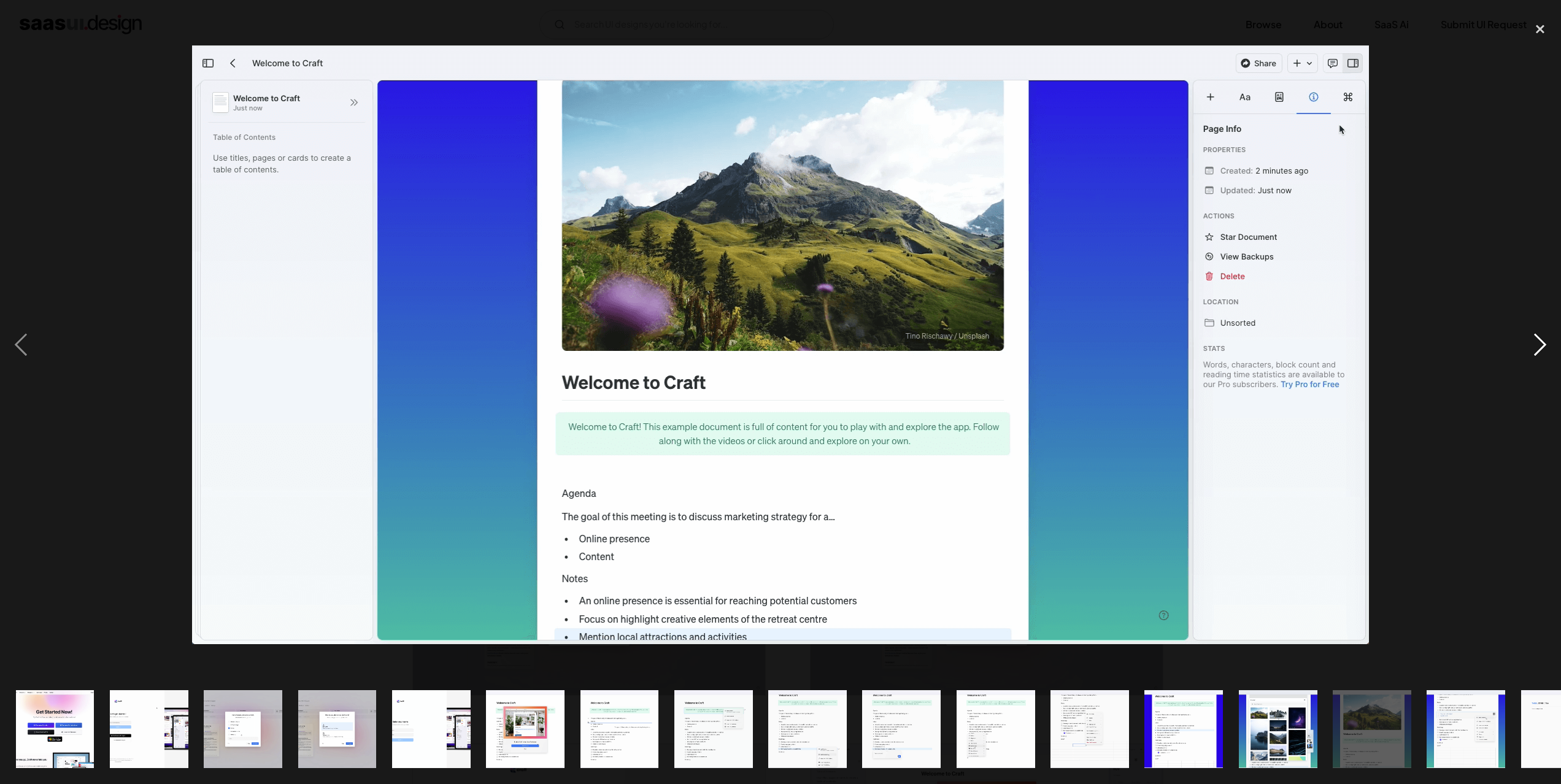
click at [1544, 344] on div "next image" at bounding box center [1540, 346] width 41 height 659
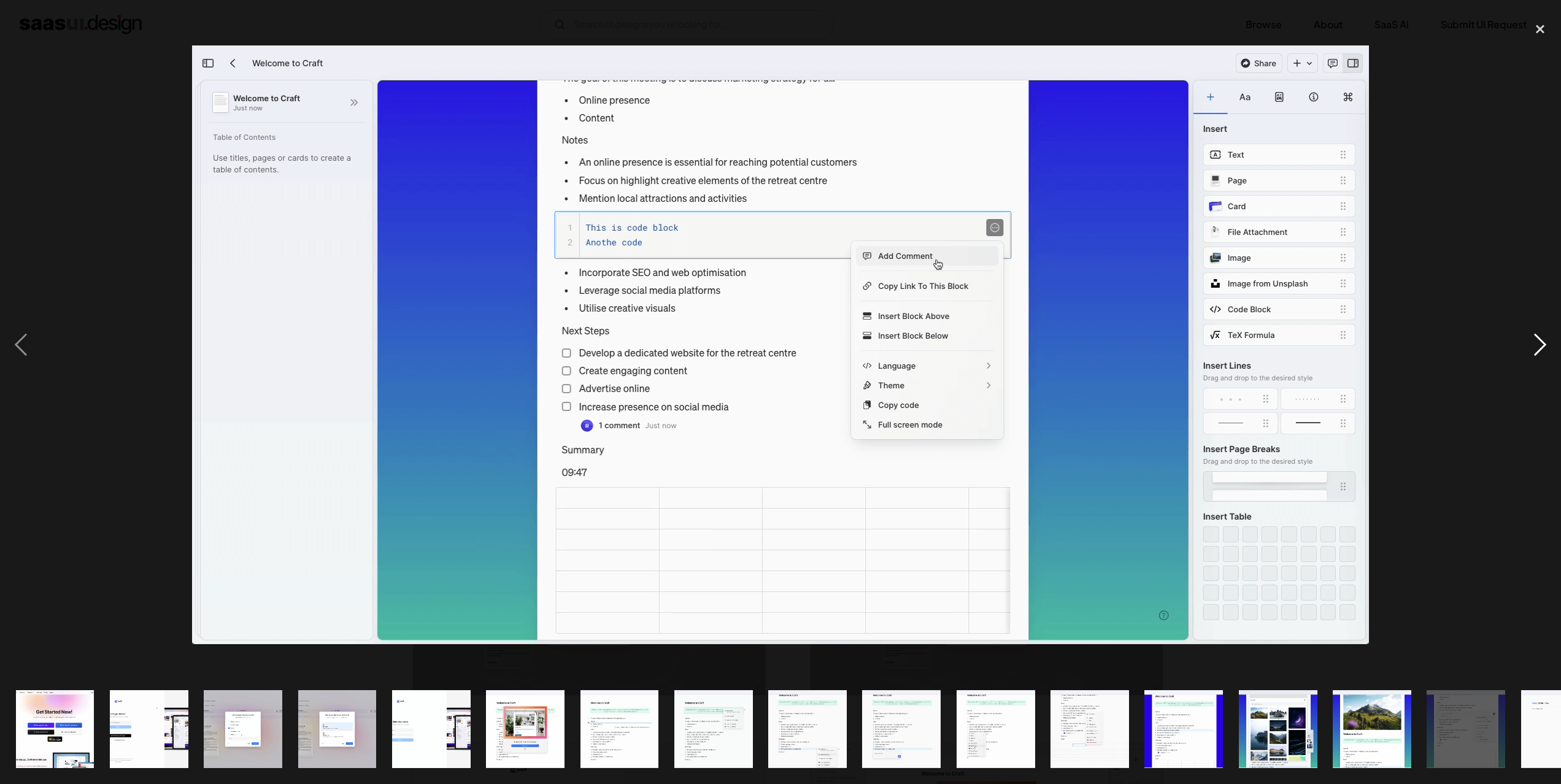
click at [1544, 344] on div "next image" at bounding box center [1540, 346] width 41 height 659
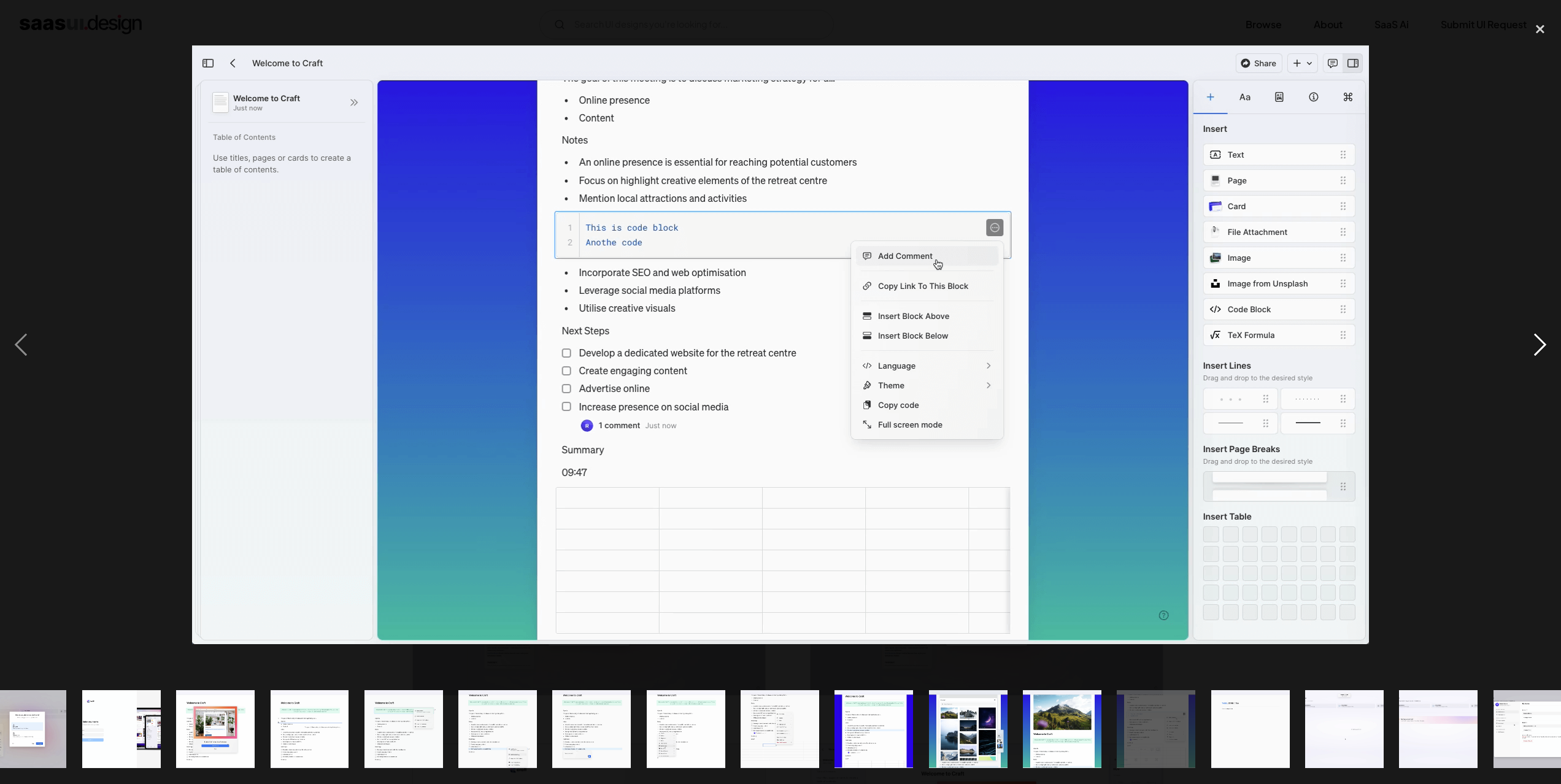
click at [1544, 344] on div "next image" at bounding box center [1540, 346] width 41 height 659
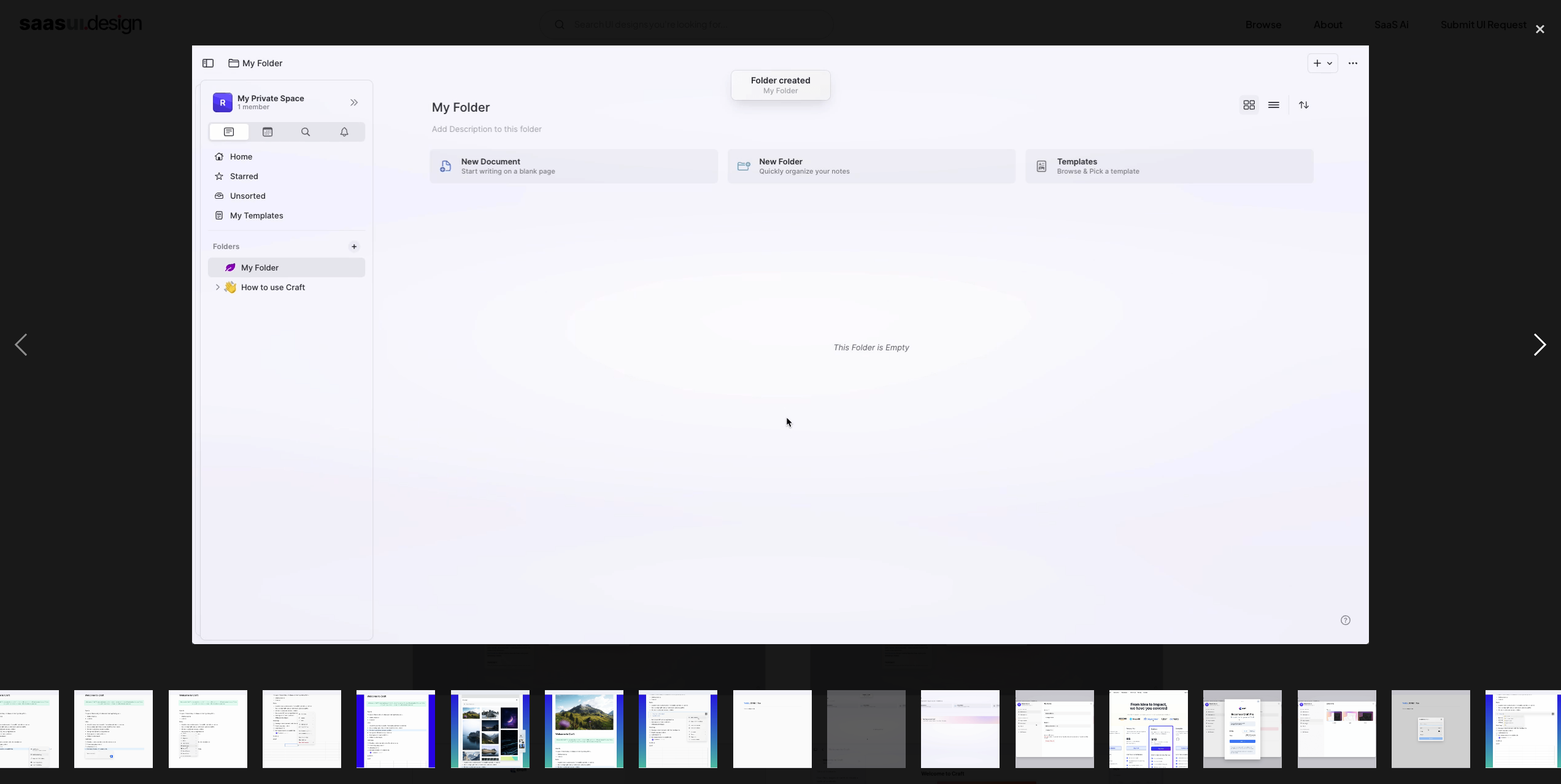
click at [1544, 344] on div "next image" at bounding box center [1540, 346] width 41 height 659
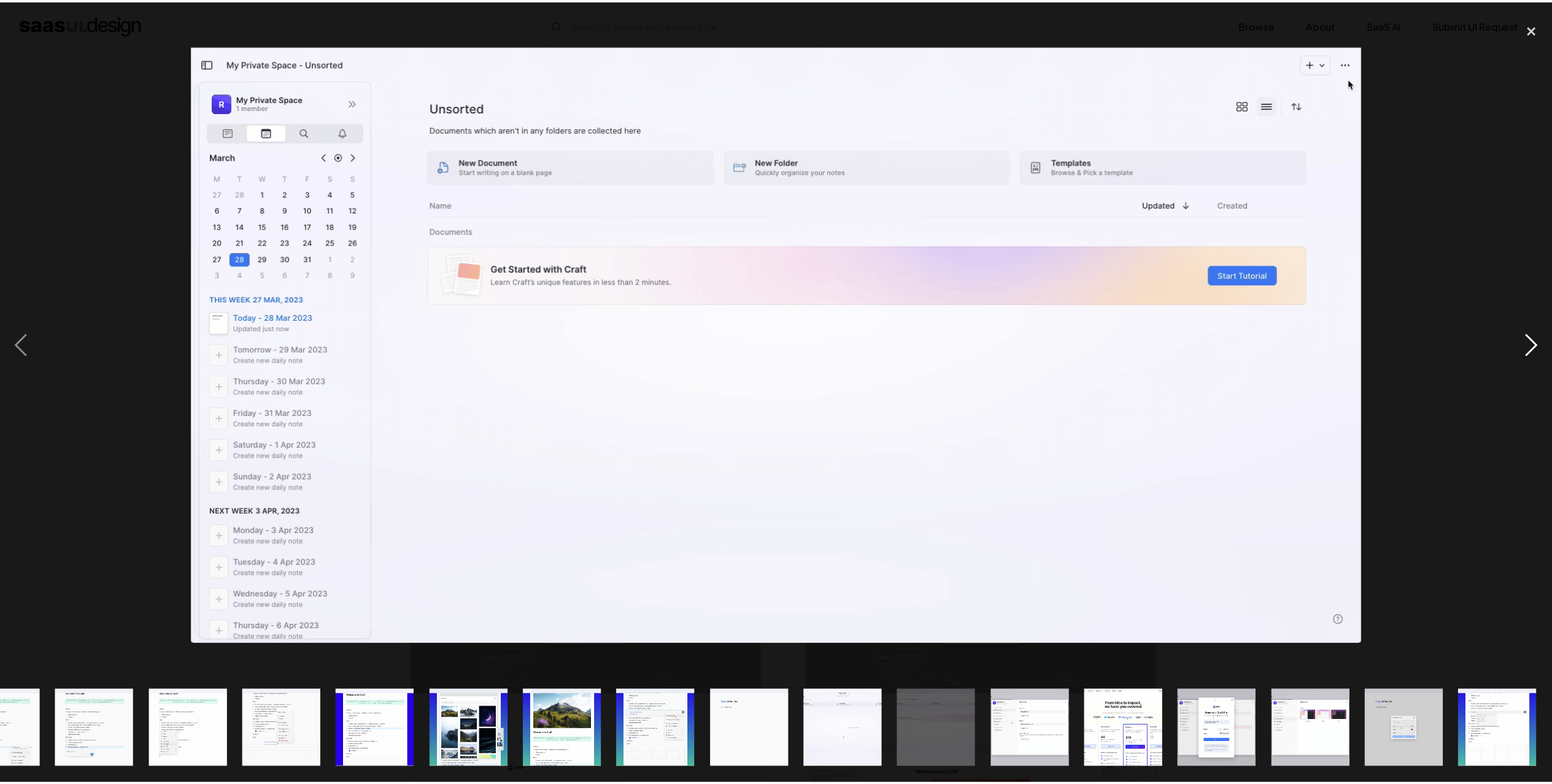
scroll to position [0, 807]
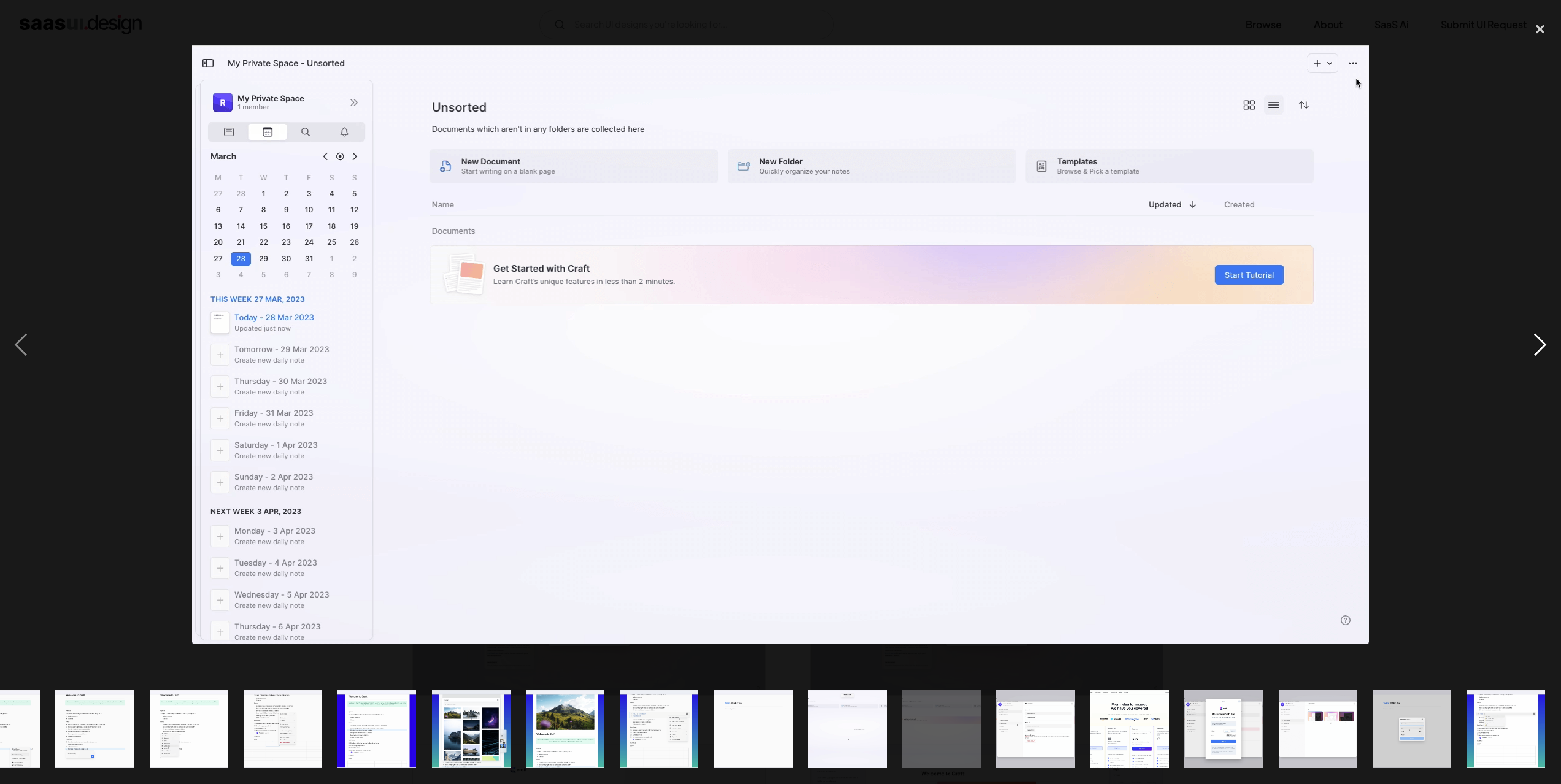
click at [1544, 344] on div "next image" at bounding box center [1540, 346] width 41 height 659
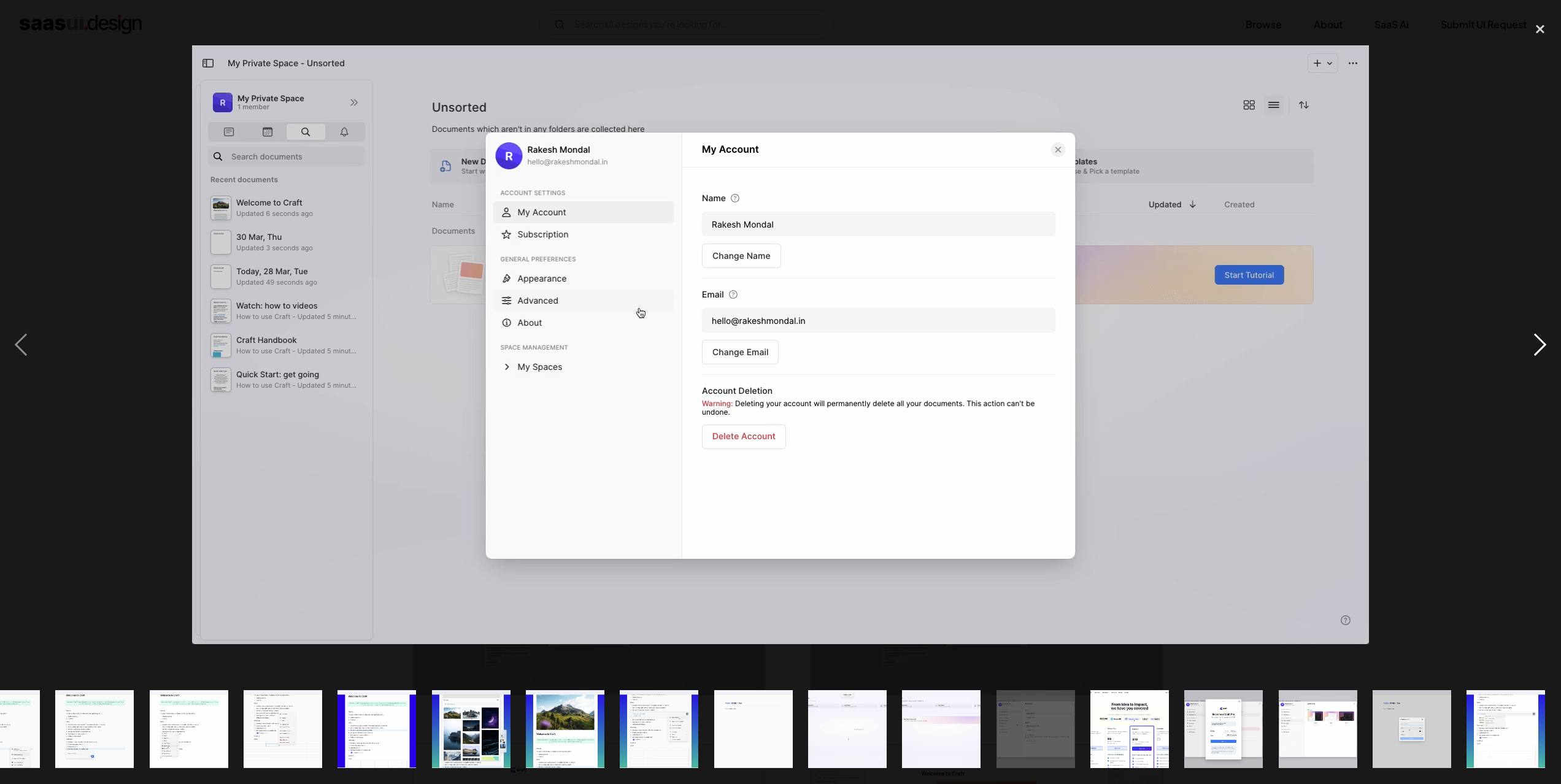
click at [1544, 344] on div "next image" at bounding box center [1540, 346] width 41 height 659
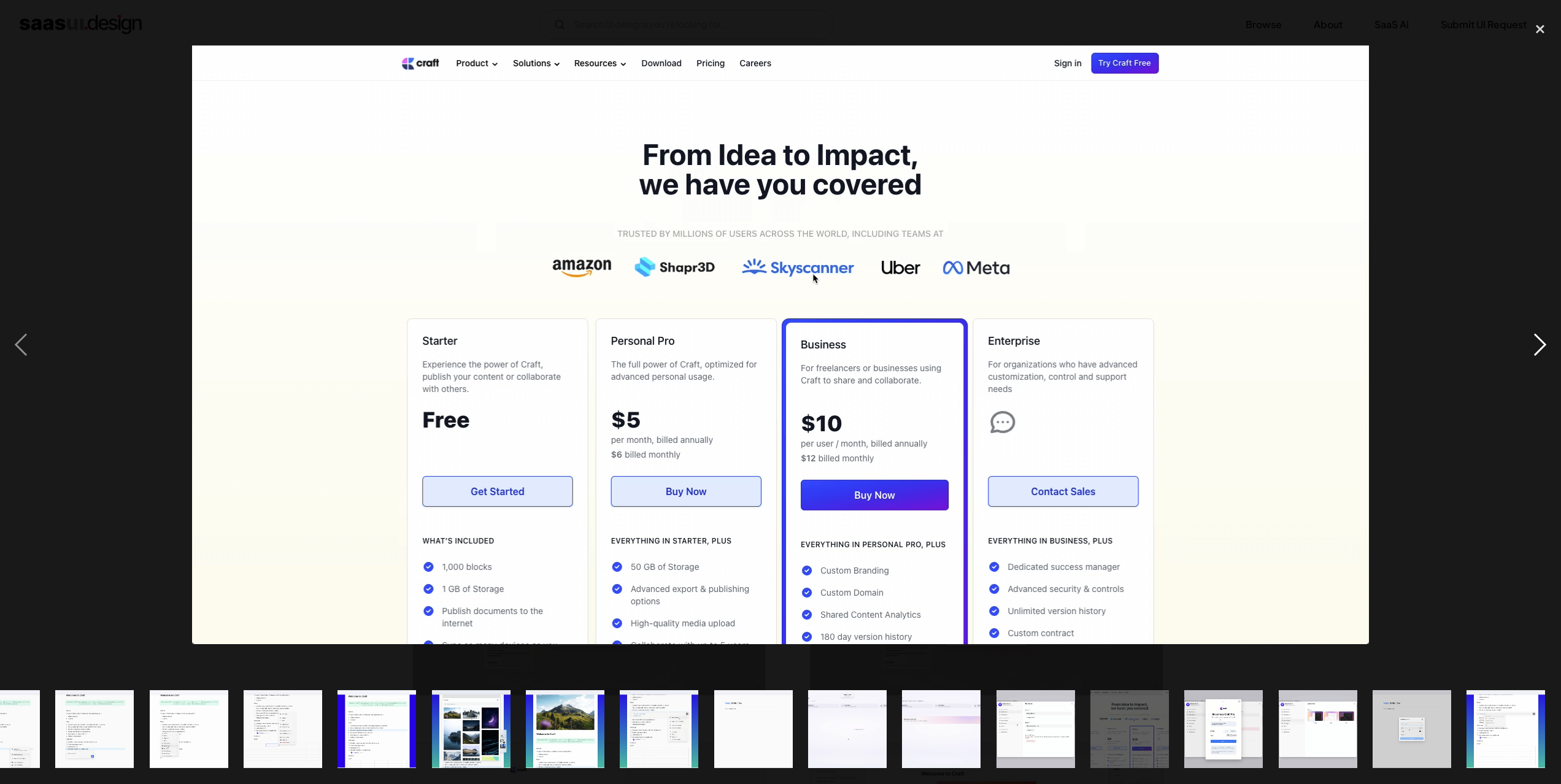
click at [1544, 344] on div "next image" at bounding box center [1540, 346] width 41 height 659
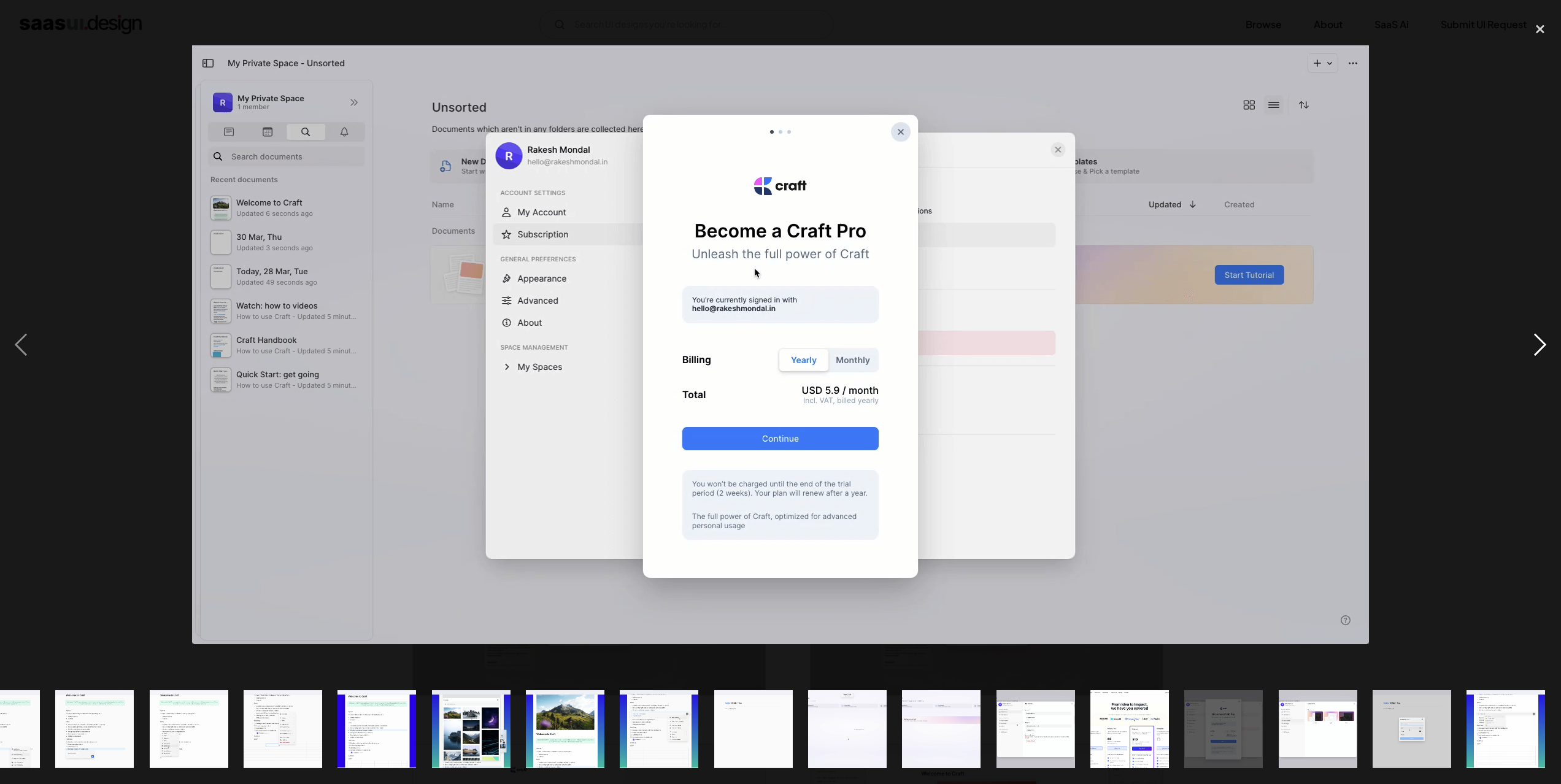
click at [1544, 344] on div "next image" at bounding box center [1540, 346] width 41 height 659
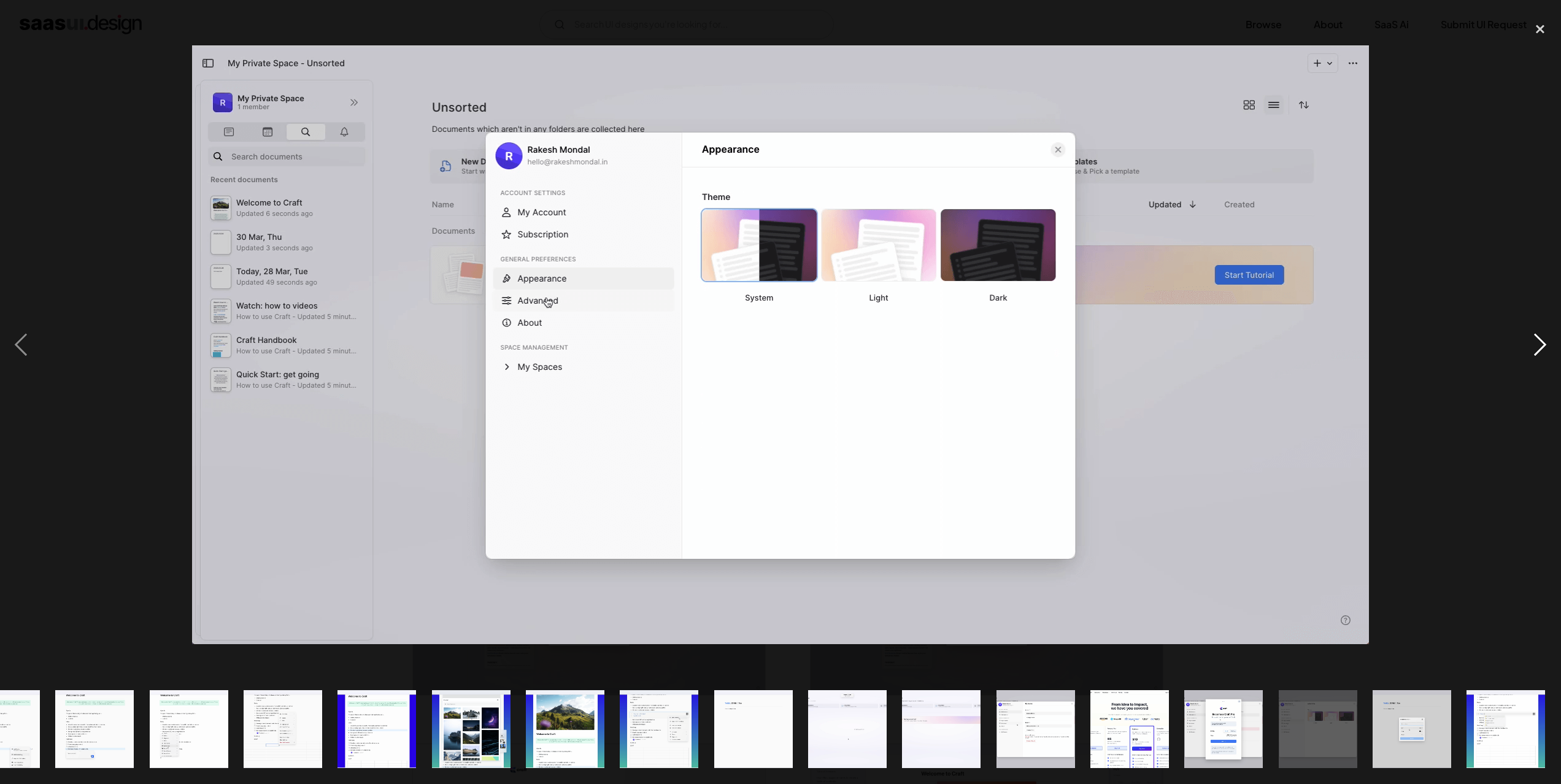
click at [1544, 344] on div "next image" at bounding box center [1540, 346] width 41 height 659
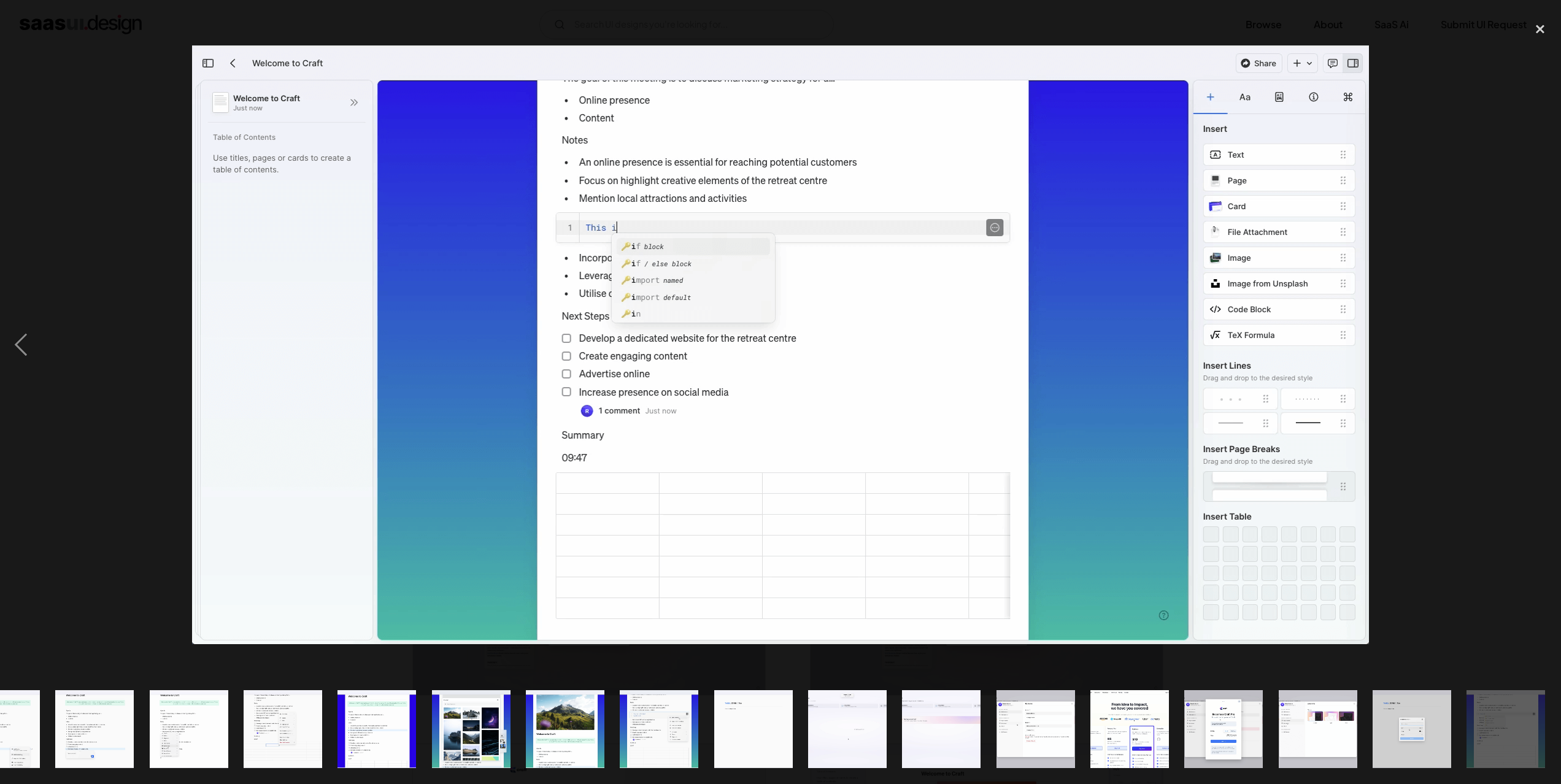
click at [1544, 344] on div "next image" at bounding box center [1540, 346] width 41 height 659
click at [1536, 21] on div "close lightbox" at bounding box center [1540, 30] width 41 height 27
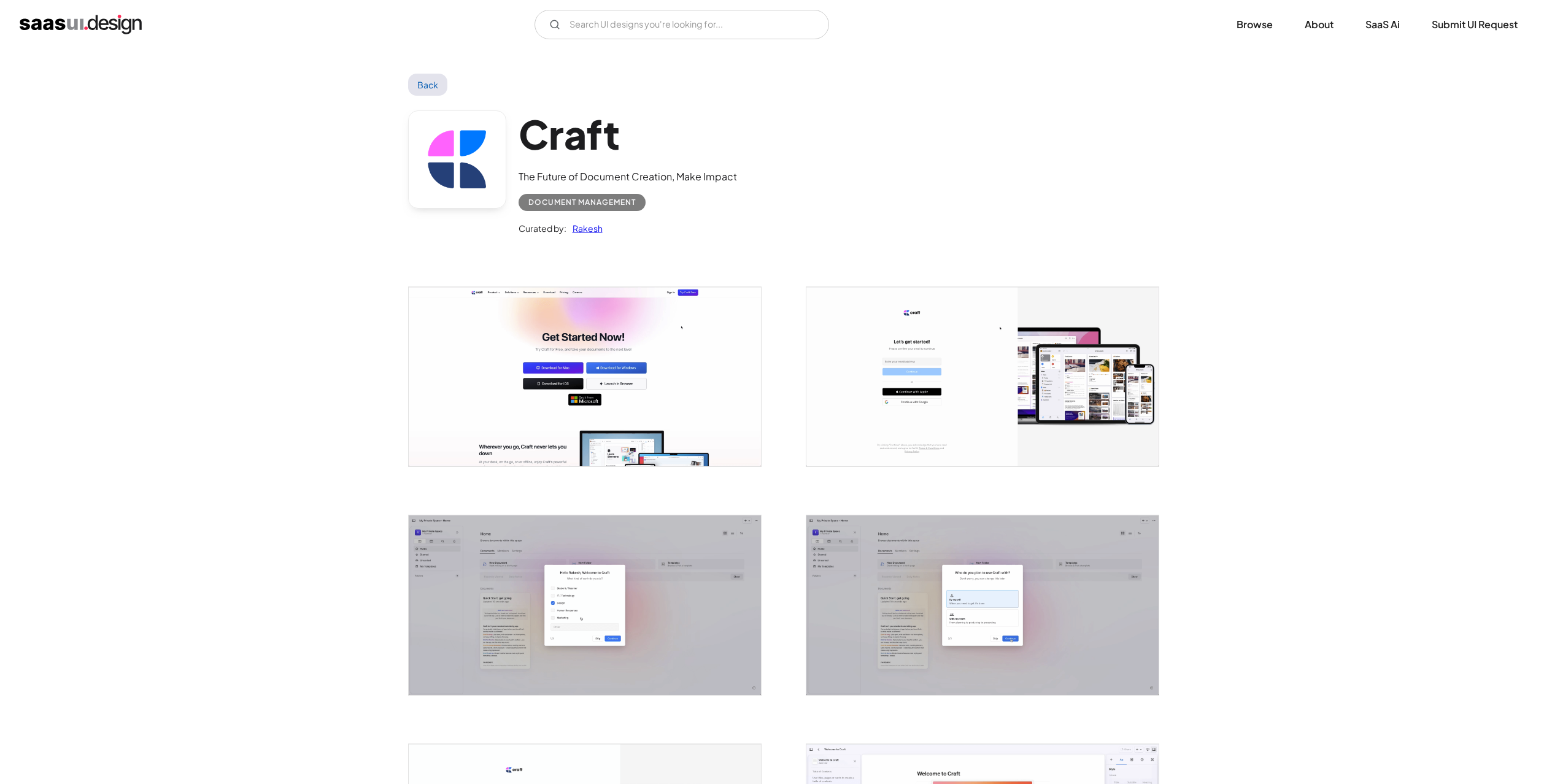
scroll to position [0, 0]
click at [441, 78] on link "Back" at bounding box center [428, 85] width 40 height 22
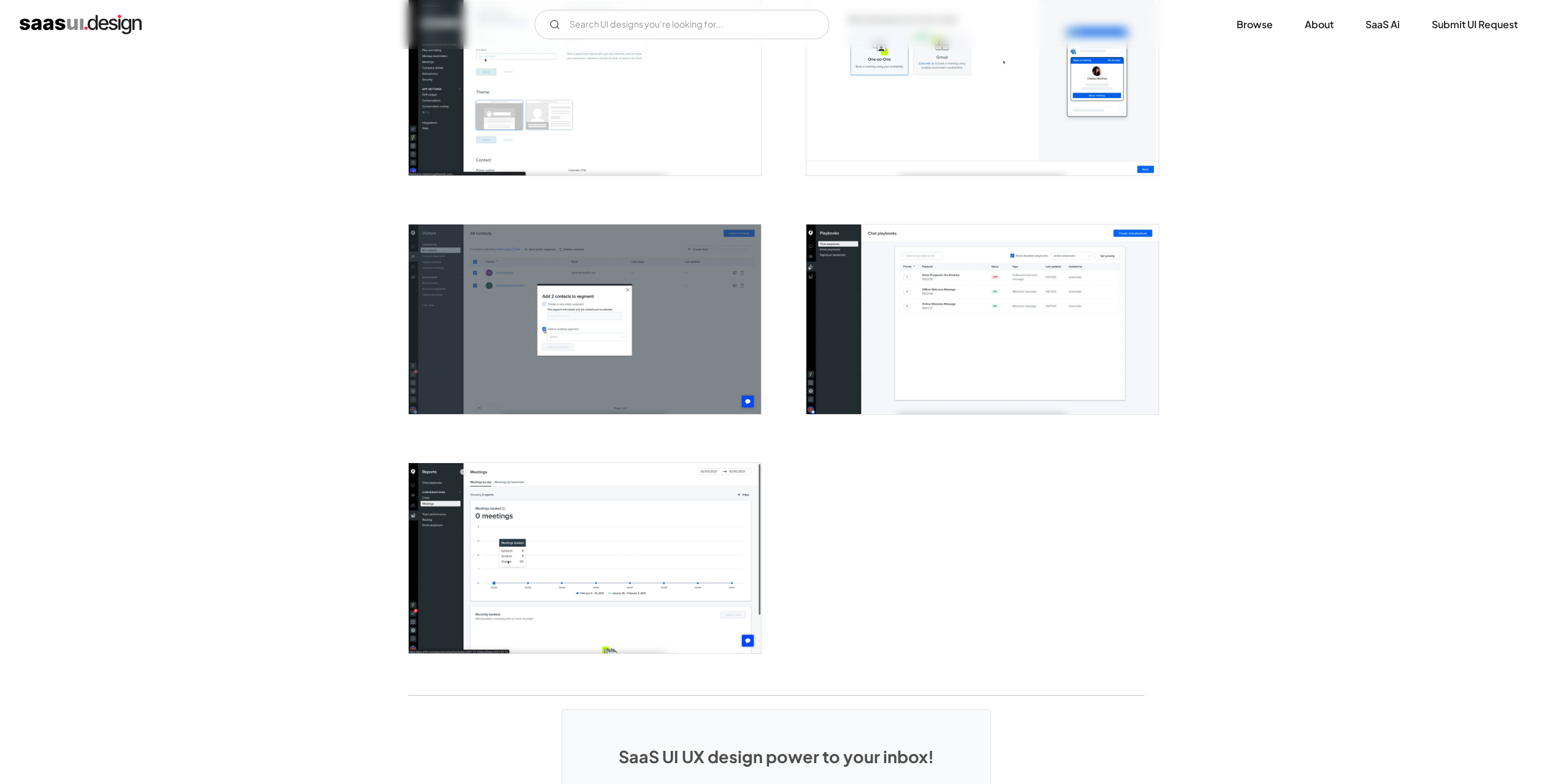
scroll to position [3005, 0]
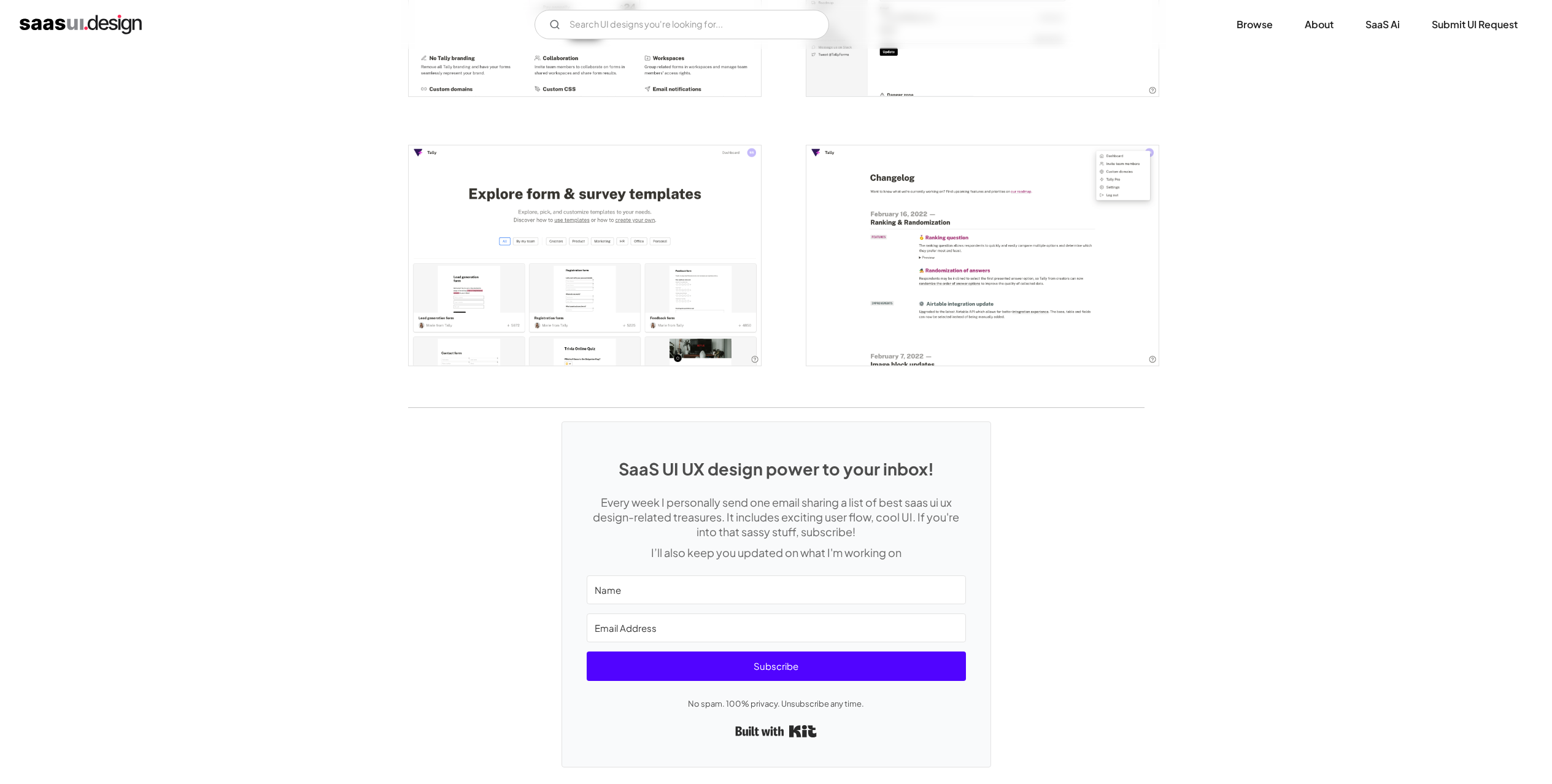
scroll to position [2593, 0]
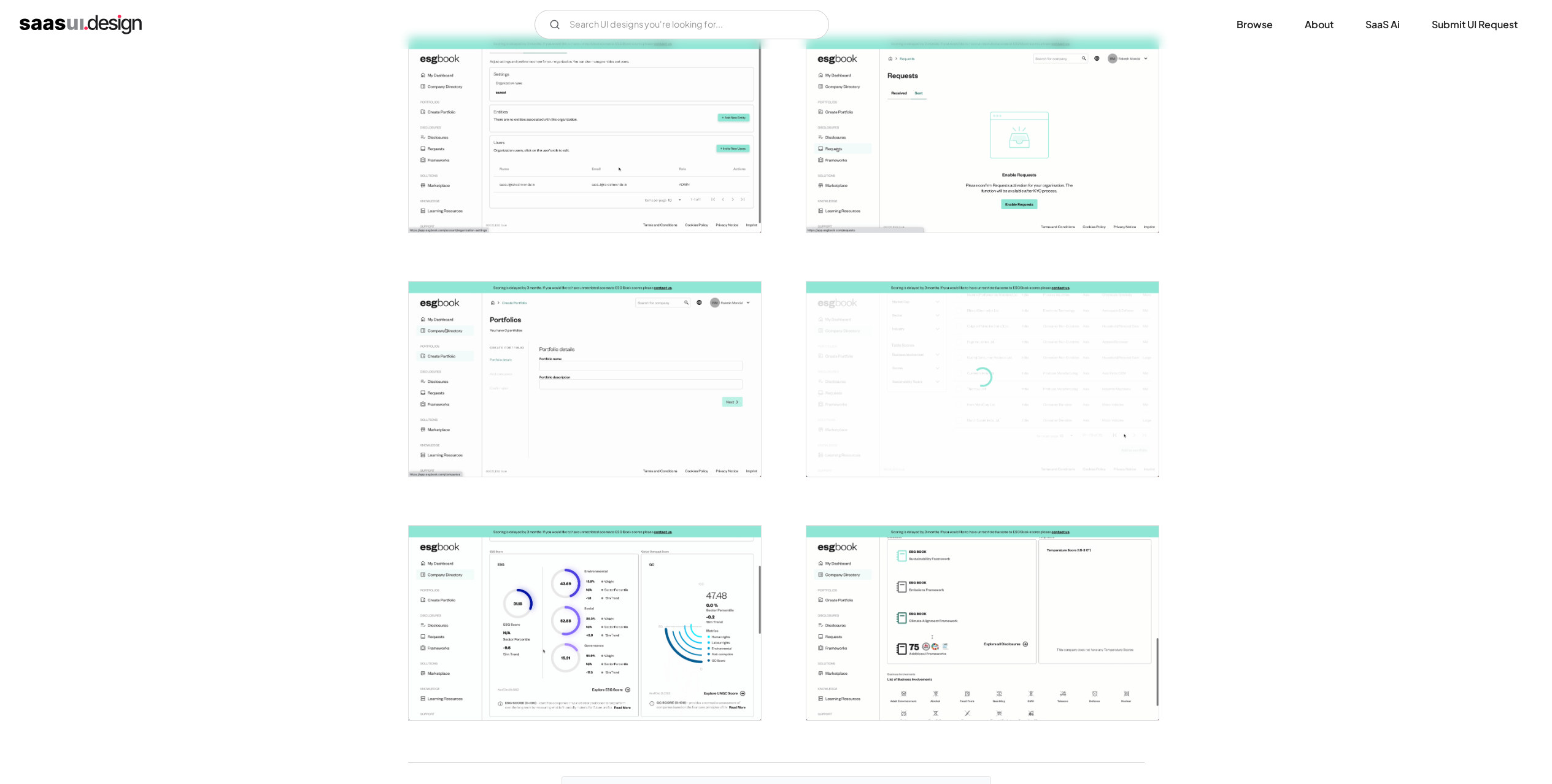
scroll to position [2827, 0]
